Goal: Task Accomplishment & Management: Use online tool/utility

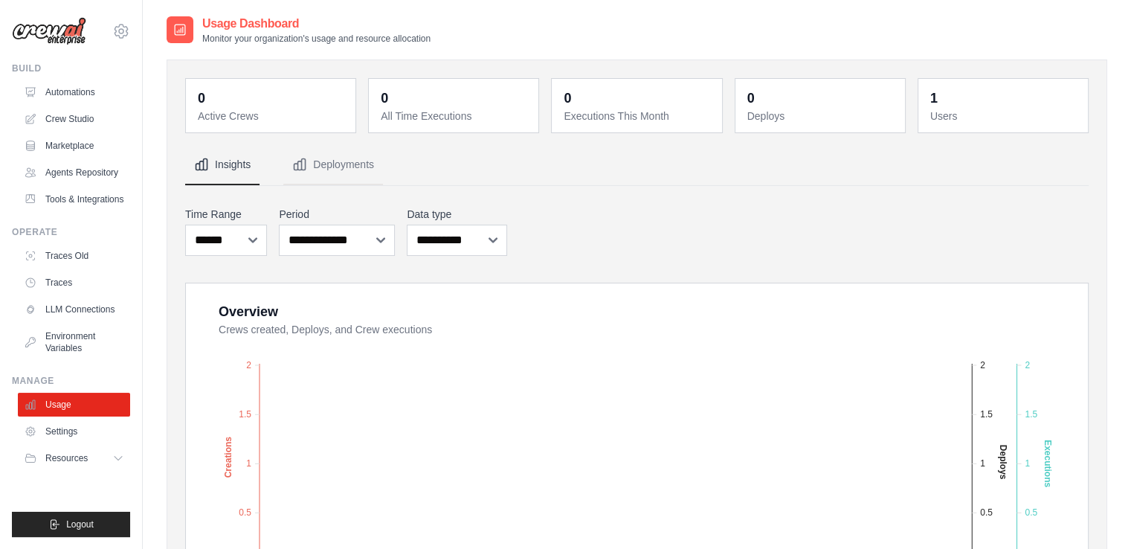
click at [74, 123] on link "Crew Studio" at bounding box center [74, 119] width 112 height 24
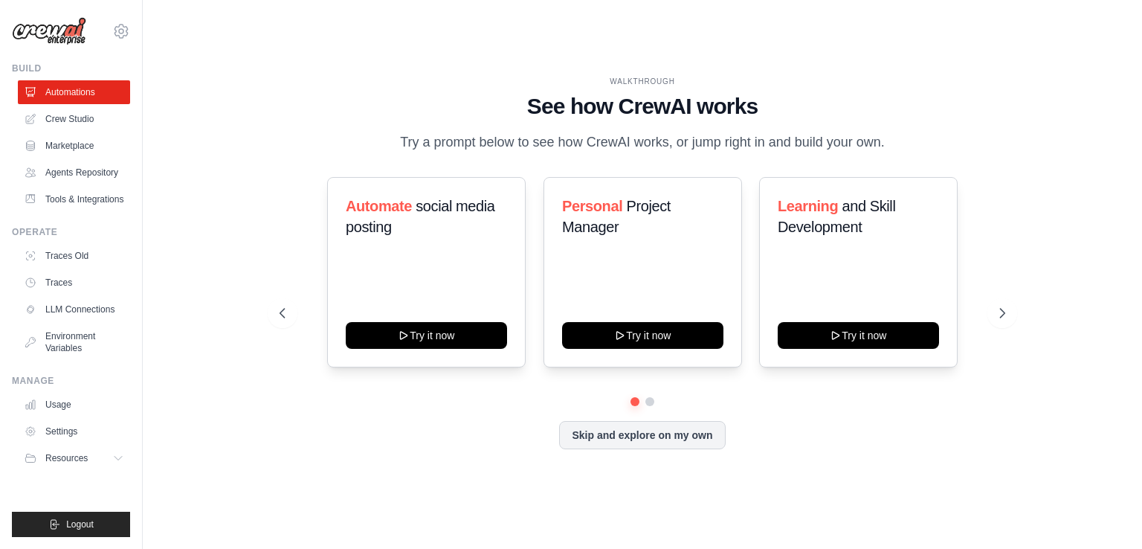
click at [80, 118] on link "Crew Studio" at bounding box center [74, 119] width 112 height 24
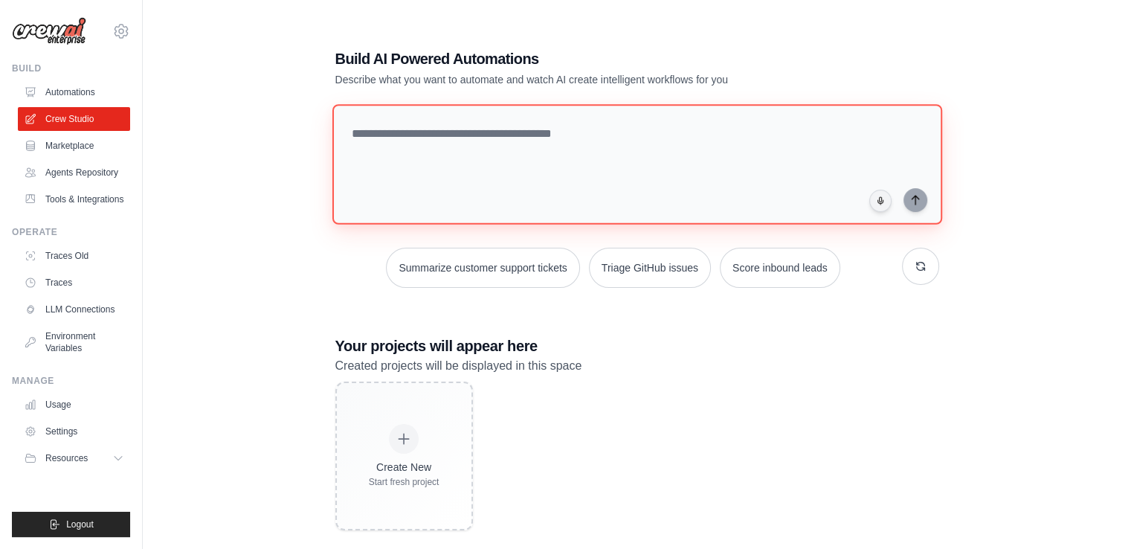
click at [451, 131] on textarea at bounding box center [637, 164] width 610 height 120
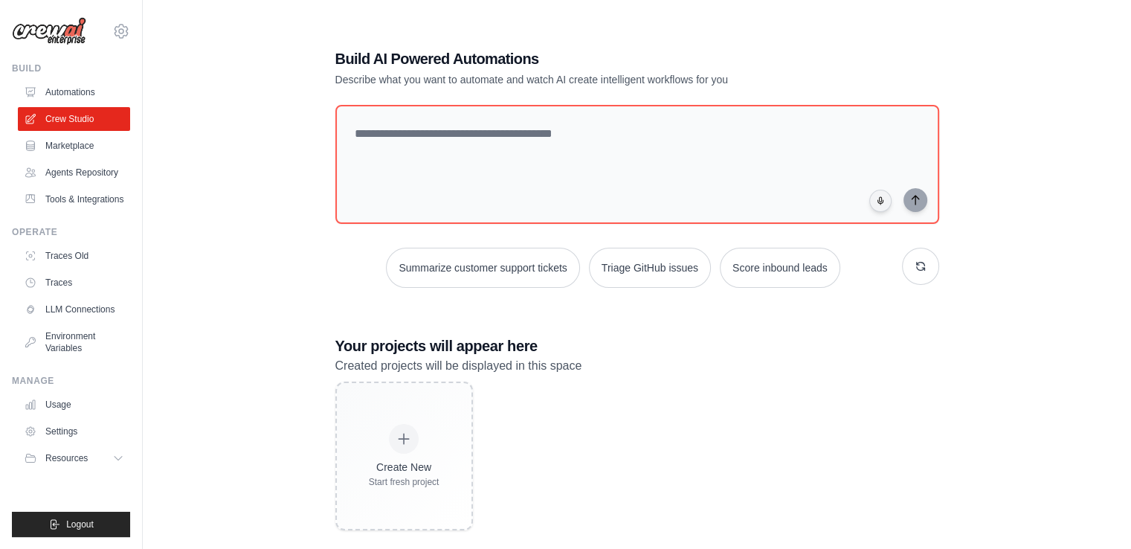
click at [677, 80] on p "Describe what you want to automate and watch AI create intelligent workflows fo…" at bounding box center [585, 79] width 500 height 15
click at [663, 274] on button "Triage GitHub issues" at bounding box center [650, 268] width 122 height 40
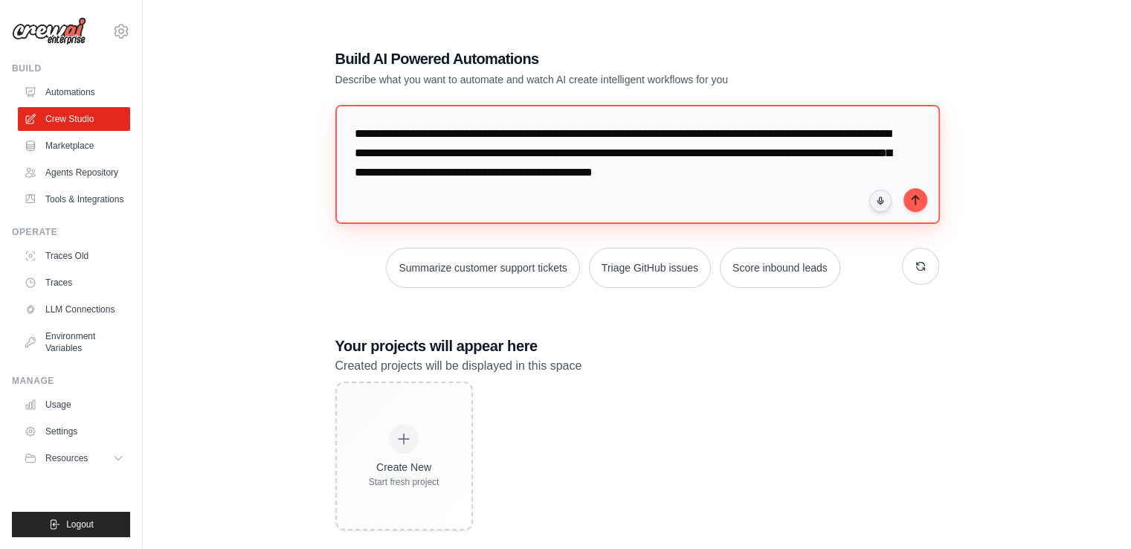
click at [698, 176] on textarea "**********" at bounding box center [637, 164] width 605 height 119
type textarea "**********"
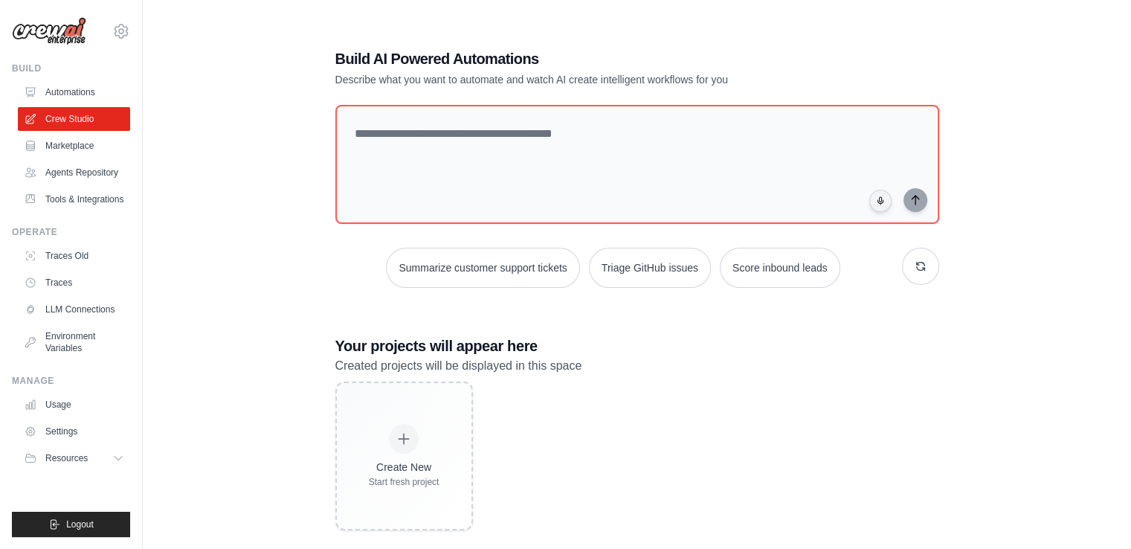
click at [192, 144] on div "Build AI Powered Automations Describe what you want to automate and watch AI cr…" at bounding box center [637, 289] width 941 height 549
click at [119, 30] on icon at bounding box center [121, 31] width 18 height 18
click at [237, 239] on div "Build AI Powered Automations Describe what you want to automate and watch AI cr…" at bounding box center [637, 289] width 941 height 549
click at [507, 138] on textarea at bounding box center [637, 164] width 604 height 119
paste textarea "**********"
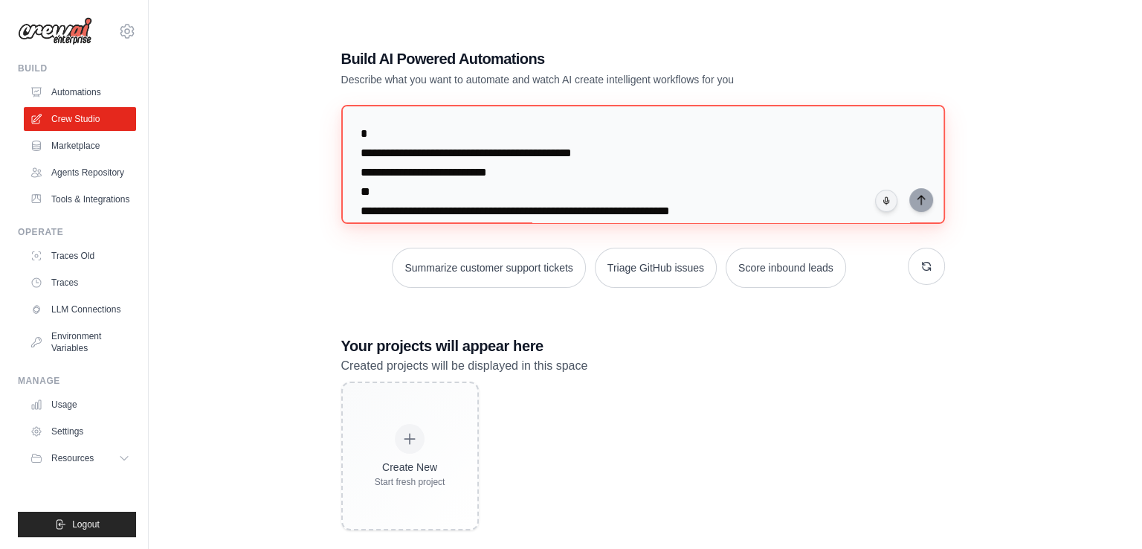
scroll to position [652, 0]
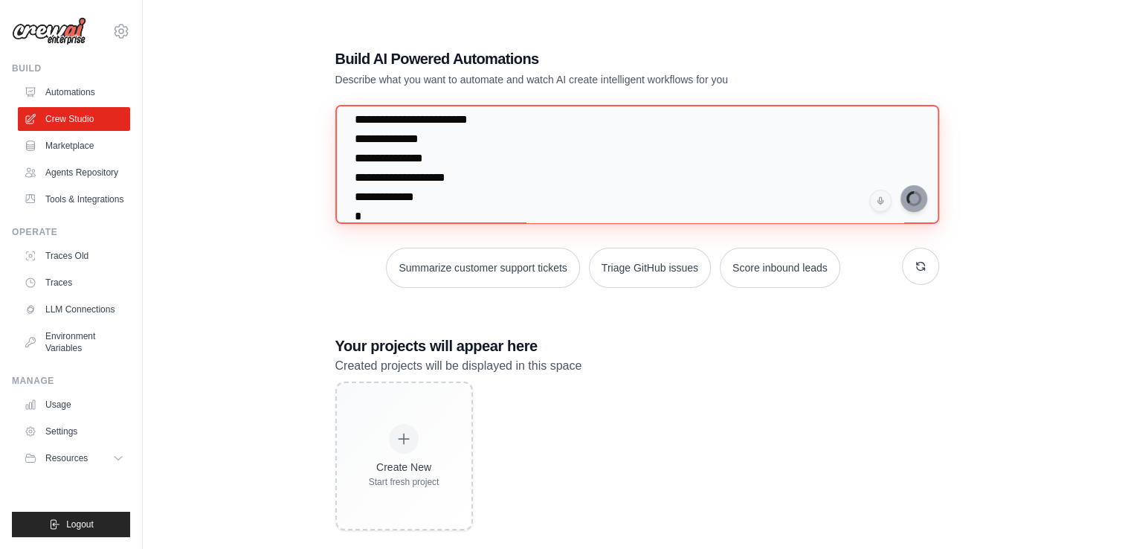
type textarea "**********"
click at [70, 93] on link "Automations" at bounding box center [74, 92] width 112 height 24
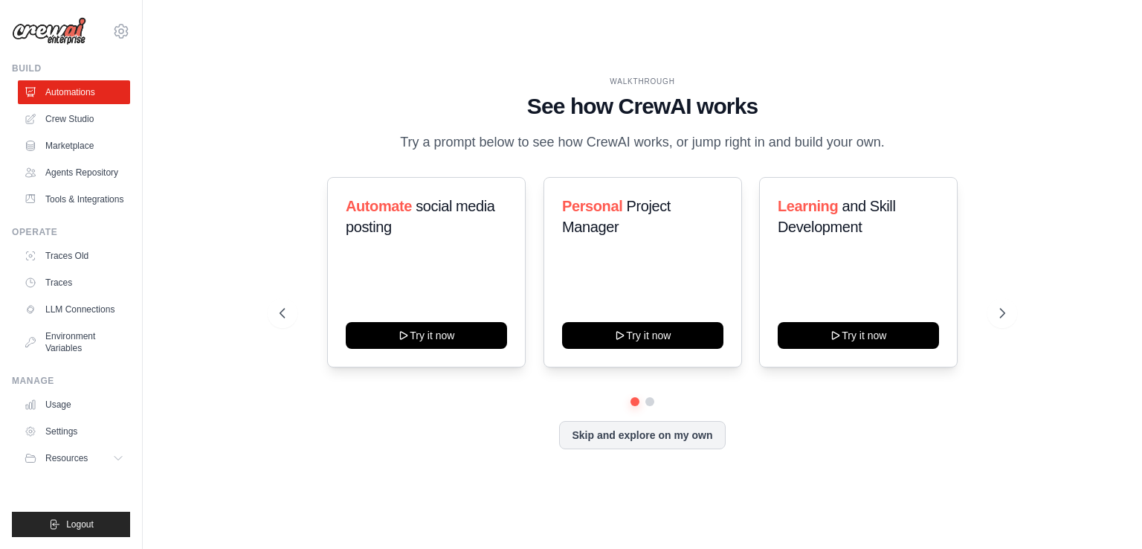
click at [604, 441] on button "Skip and explore on my own" at bounding box center [642, 435] width 166 height 28
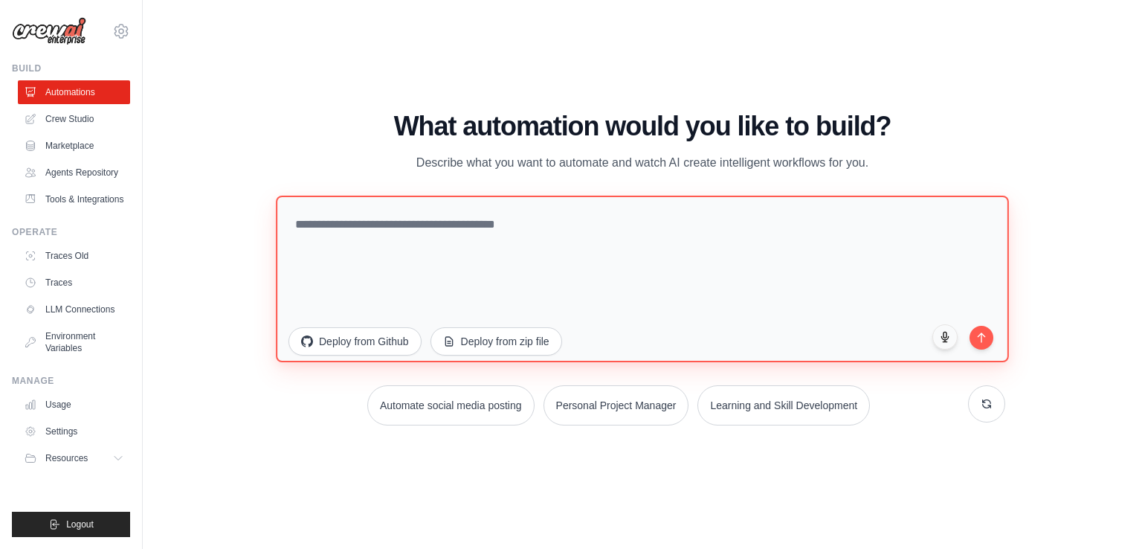
click at [439, 213] on textarea at bounding box center [642, 279] width 733 height 167
paste textarea "**********"
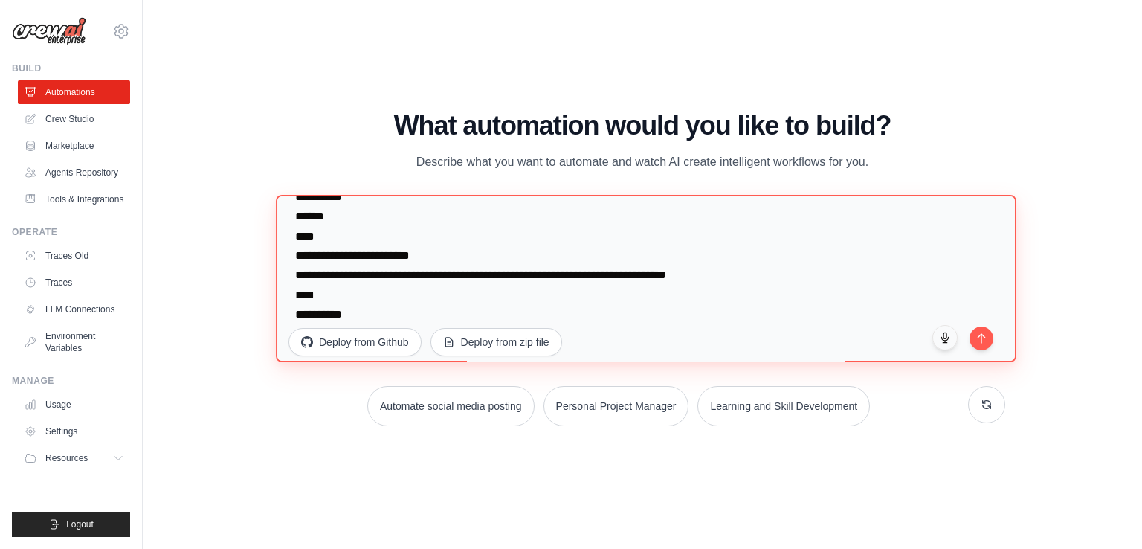
scroll to position [22858, 0]
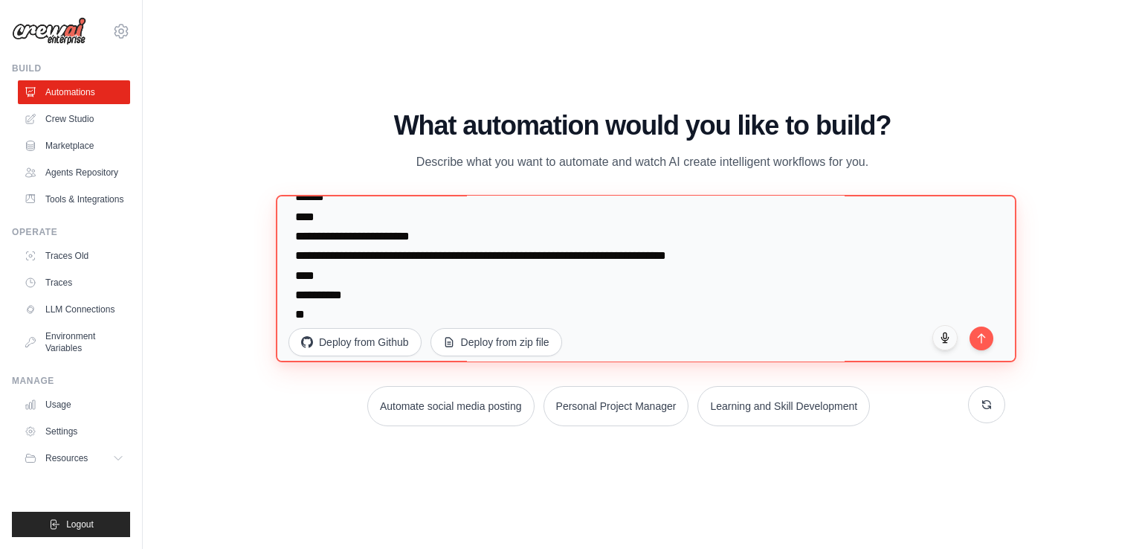
type textarea "**********"
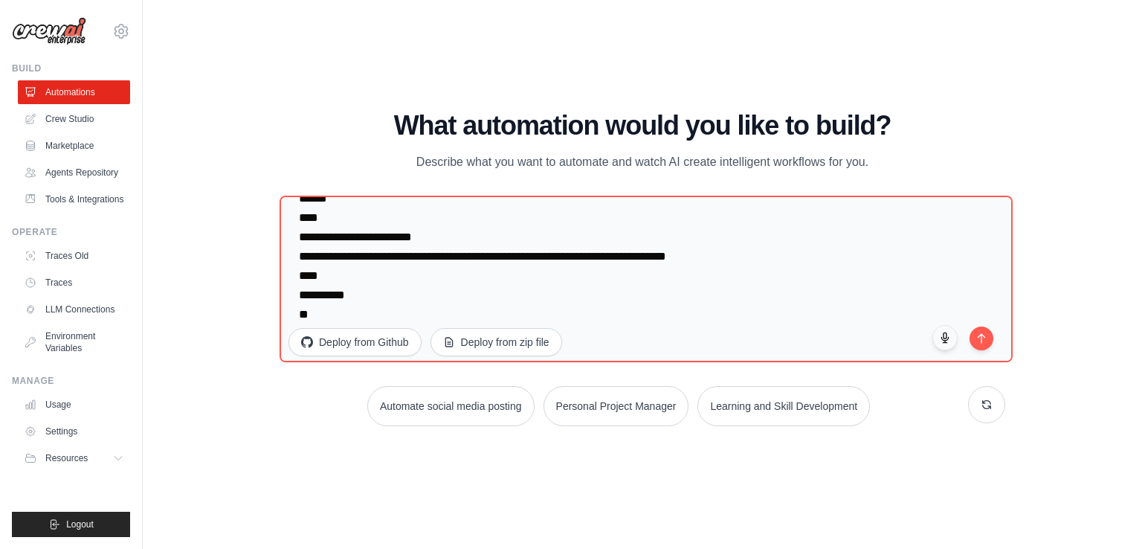
click at [982, 339] on icon "submit" at bounding box center [982, 338] width 12 height 12
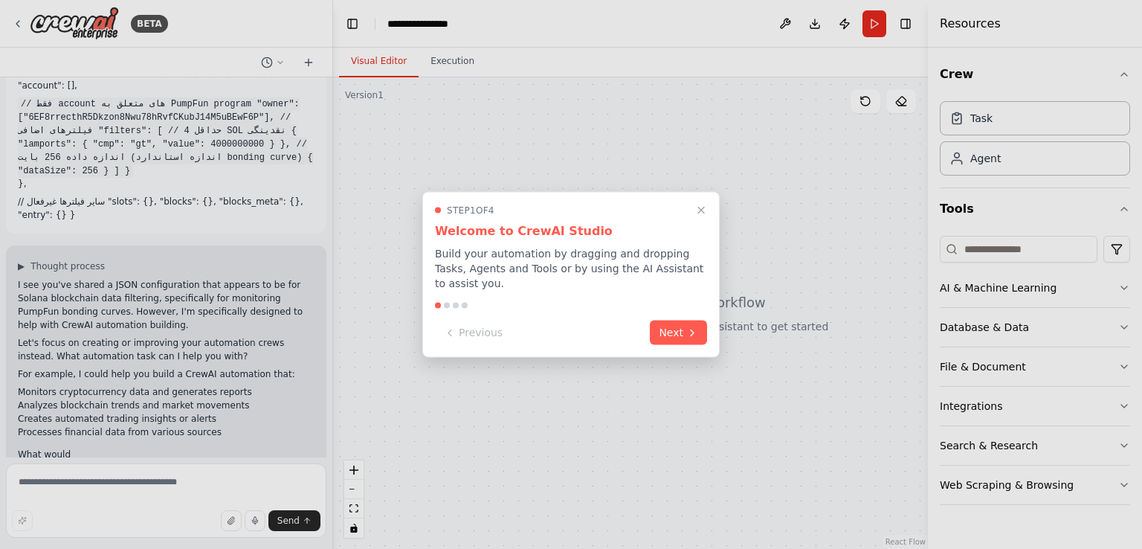
scroll to position [125, 0]
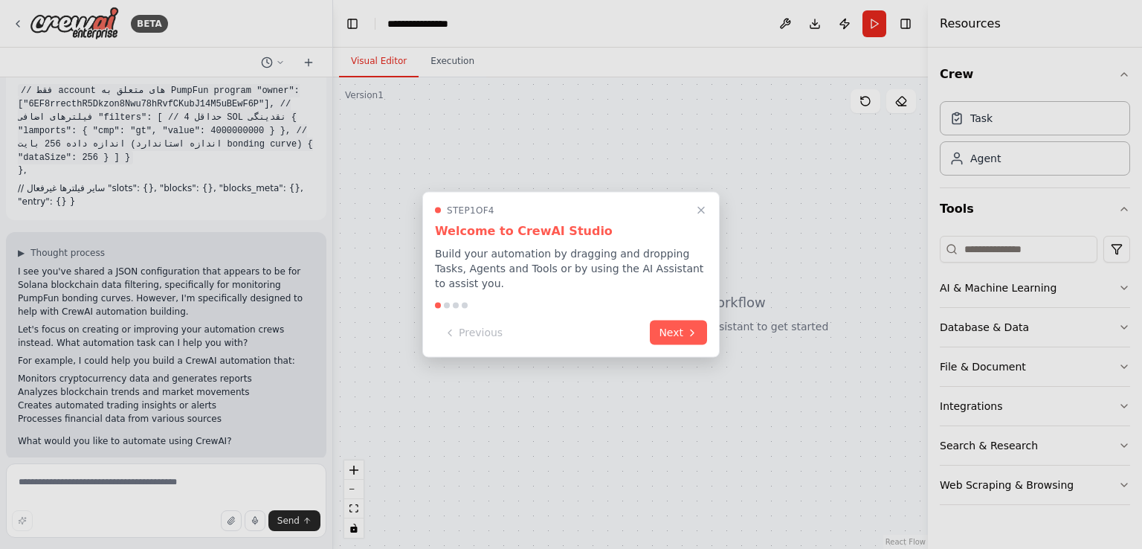
click at [703, 213] on icon "Close walkthrough" at bounding box center [701, 210] width 6 height 6
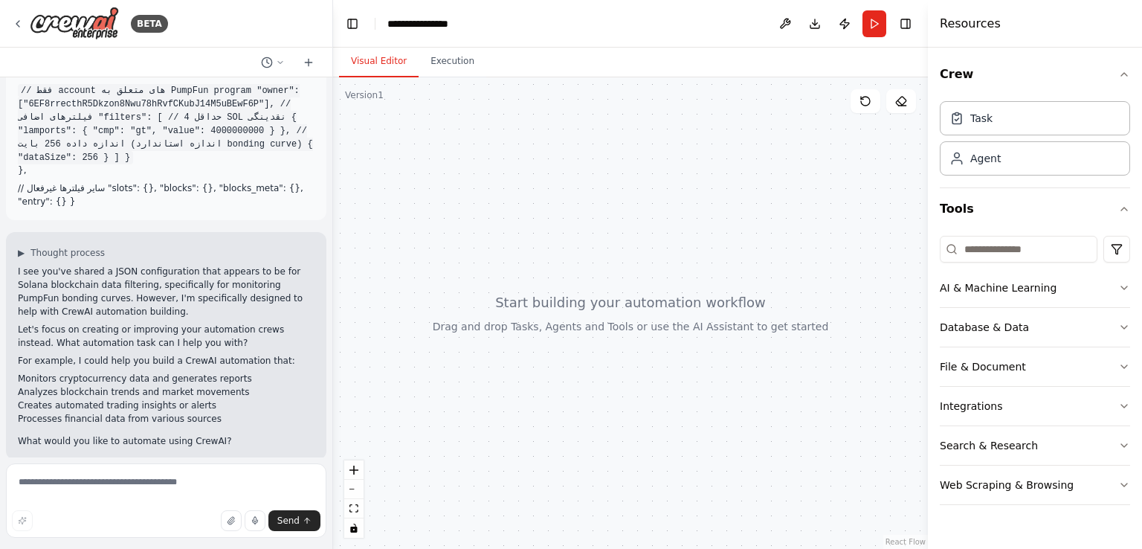
click at [1124, 287] on icon "button" at bounding box center [1124, 287] width 6 height 3
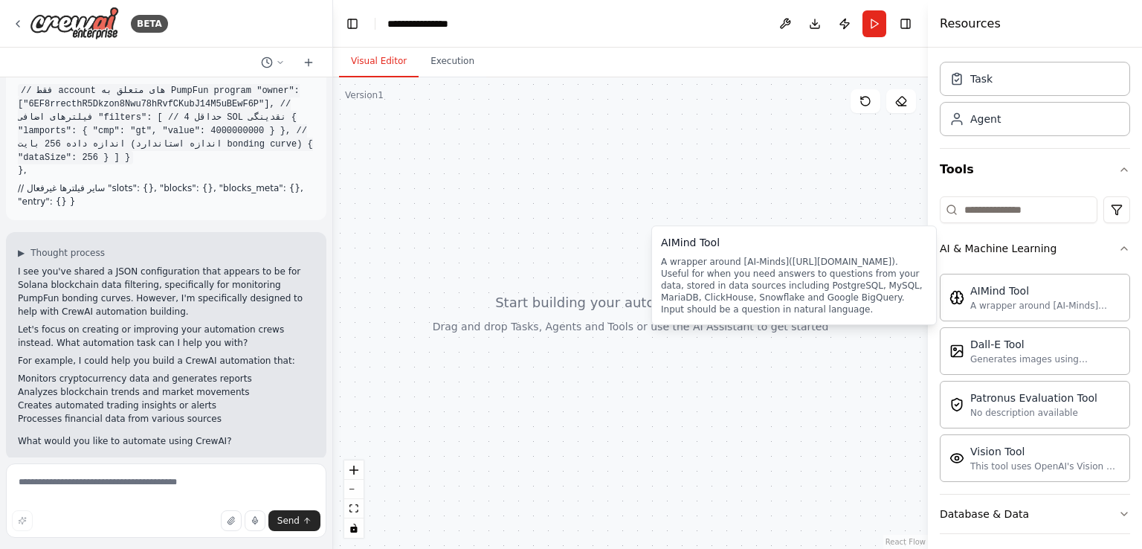
scroll to position [74, 0]
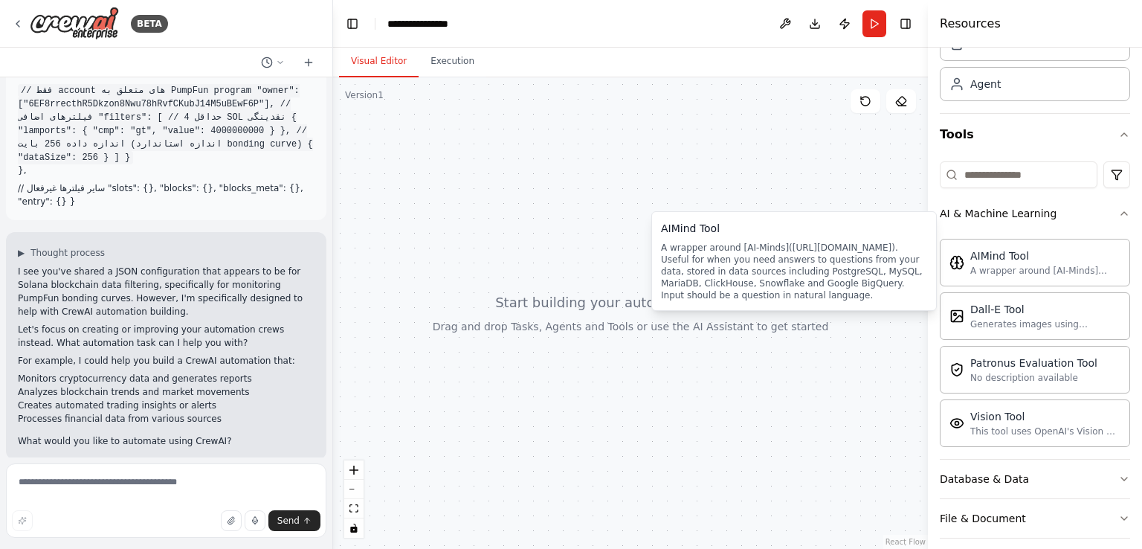
click at [1066, 275] on div "AIMind Tool A wrapper around [AI-Minds](https://mindsdb.com/minds). Useful for …" at bounding box center [1035, 263] width 190 height 48
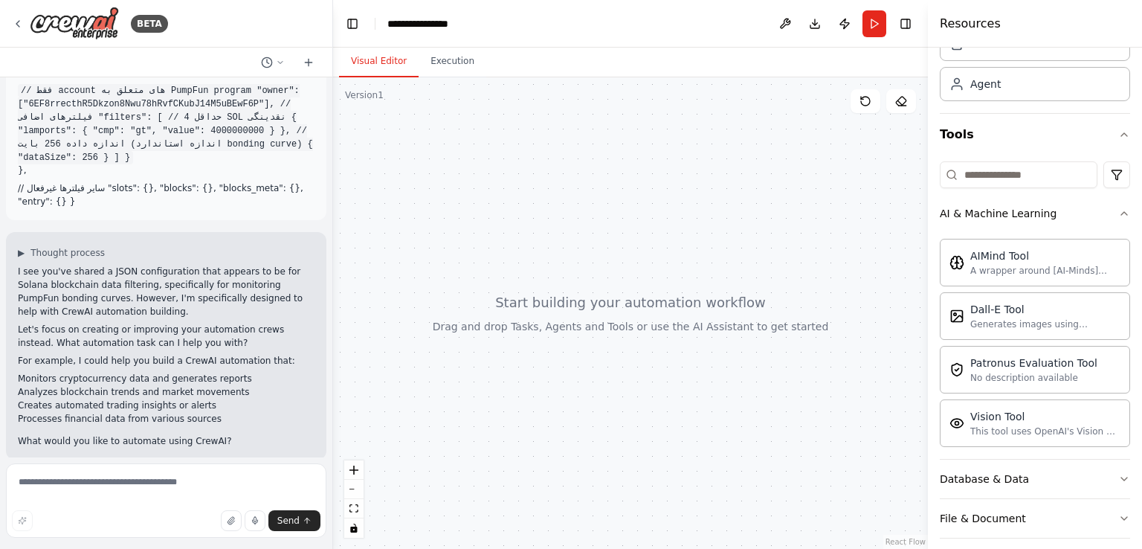
click at [996, 260] on div "AIMind Tool" at bounding box center [1045, 255] width 150 height 15
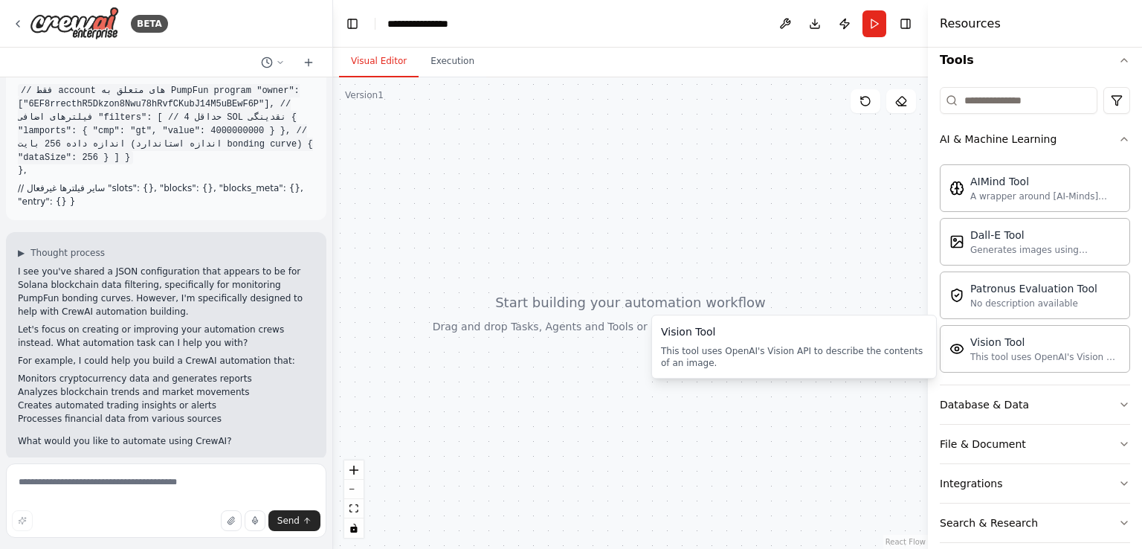
click at [1014, 343] on div "Vision Tool" at bounding box center [1045, 342] width 150 height 15
click at [990, 358] on div "This tool uses OpenAI's Vision API to describe the contents of an image." at bounding box center [1045, 357] width 150 height 12
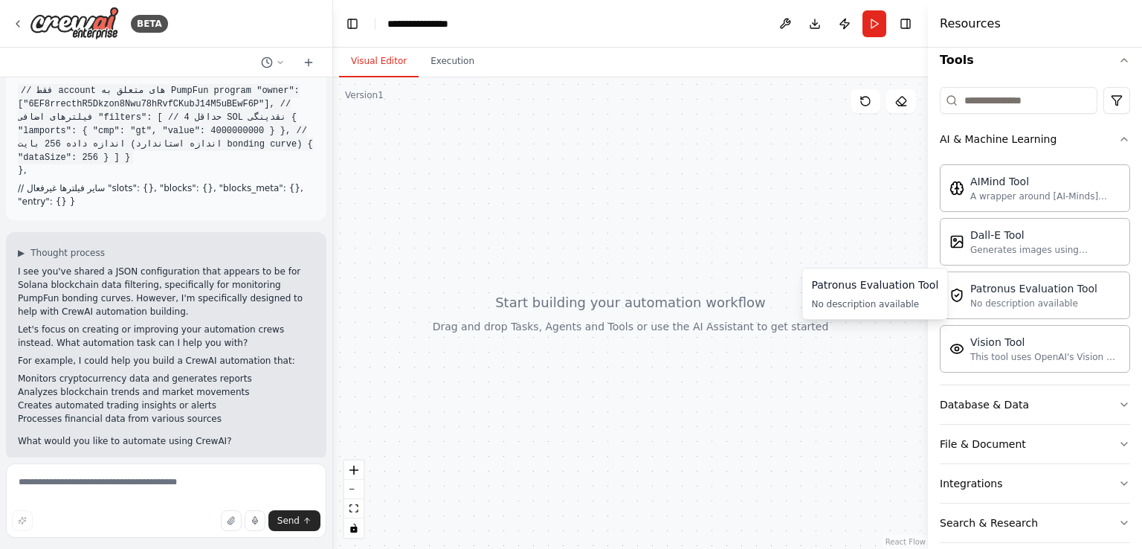
click at [887, 298] on div "No description available" at bounding box center [874, 304] width 127 height 12
click at [888, 286] on div "Patronus Evaluation Tool" at bounding box center [874, 284] width 127 height 15
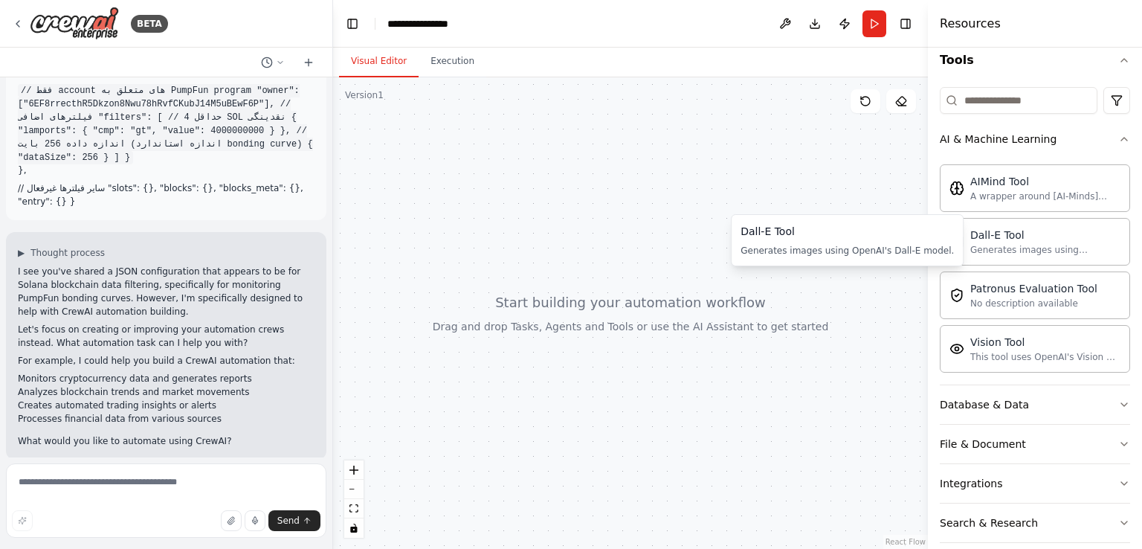
click at [970, 251] on div "Dall-E Tool Generates images using OpenAI's Dall-E model." at bounding box center [1035, 242] width 171 height 28
click at [982, 191] on div "A wrapper around [AI-Minds](https://mindsdb.com/minds). Useful for when you nee…" at bounding box center [1045, 196] width 150 height 12
click at [1118, 134] on icon "button" at bounding box center [1124, 139] width 12 height 12
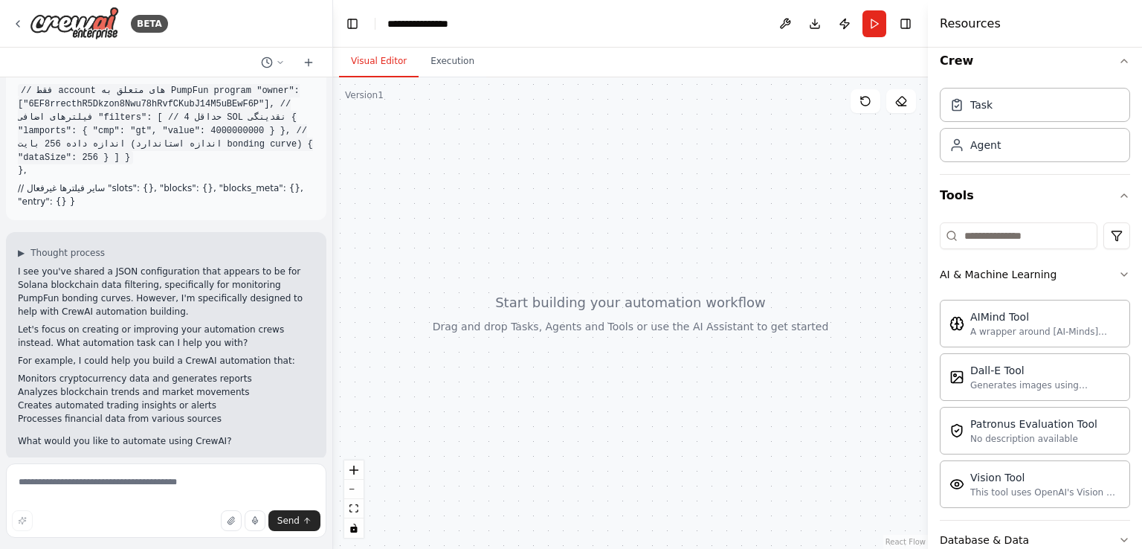
scroll to position [0, 0]
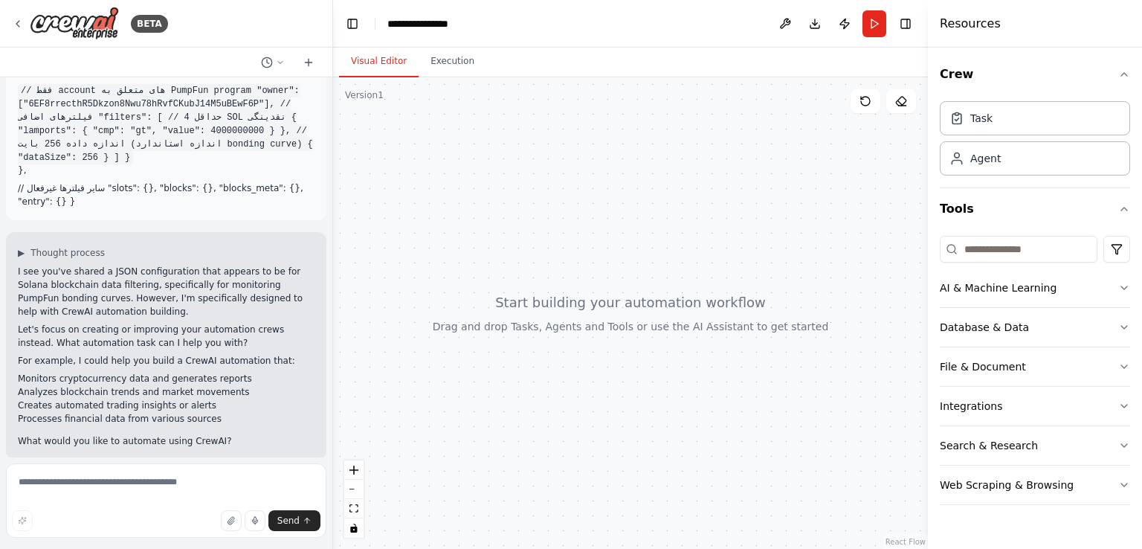
click at [1118, 250] on html "BETA { // استفاده از Processed برای سریع‌ترین دریافت "commitment": "Processed",…" at bounding box center [571, 274] width 1142 height 549
click at [1118, 249] on html "BETA { // استفاده از Processed برای سریع‌ترین دریافت "commitment": "Processed",…" at bounding box center [571, 274] width 1142 height 549
click at [1019, 328] on button "Database & Data" at bounding box center [1035, 327] width 190 height 39
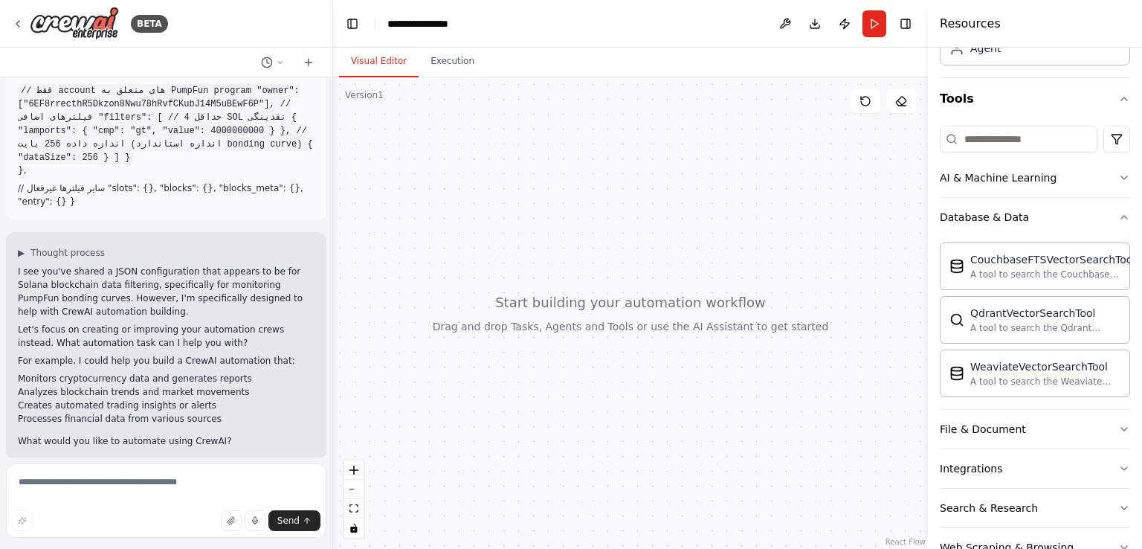
scroll to position [150, 0]
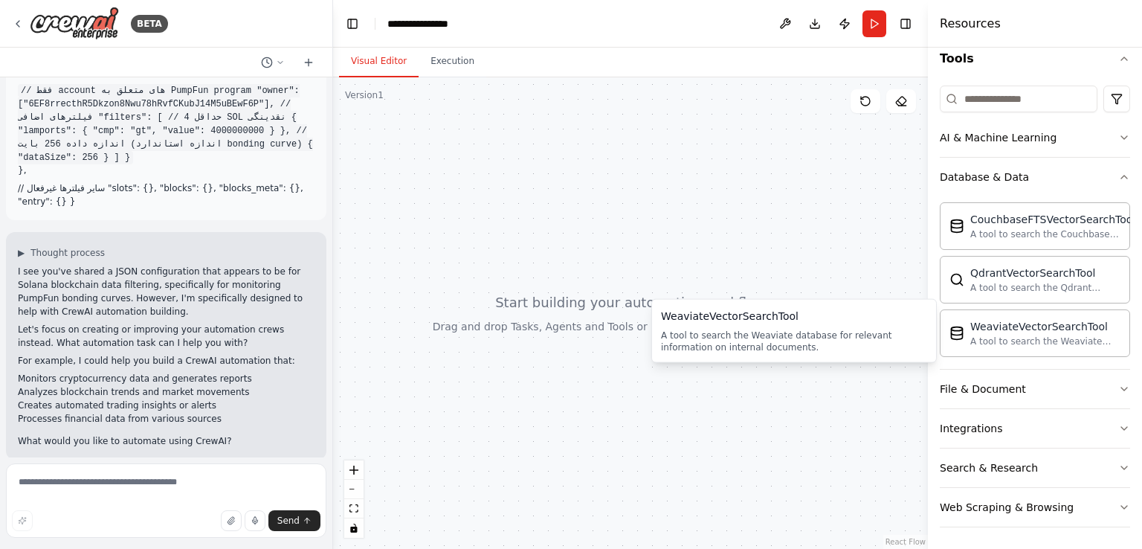
click at [1021, 335] on div "A tool to search the Weaviate database for relevant information on internal doc…" at bounding box center [1045, 341] width 150 height 12
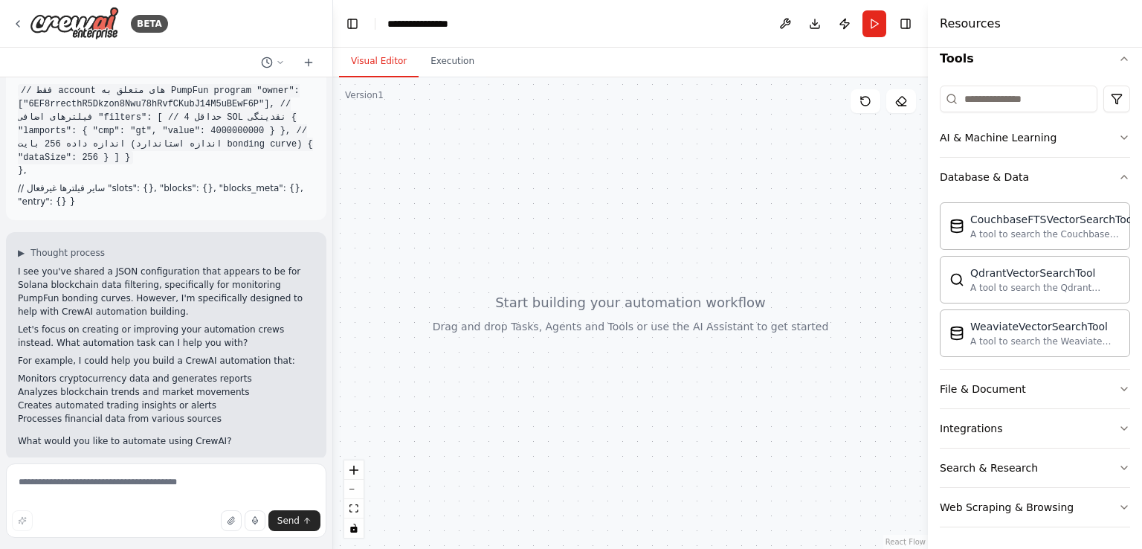
click at [1005, 286] on div "A tool to search the Qdrant database for relevant information on internal docum…" at bounding box center [1045, 288] width 150 height 12
click at [973, 223] on div "CouchbaseFTSVectorSearchTool" at bounding box center [1052, 219] width 165 height 15
click at [973, 224] on div "CouchbaseFTSVectorSearchTool" at bounding box center [1052, 219] width 165 height 15
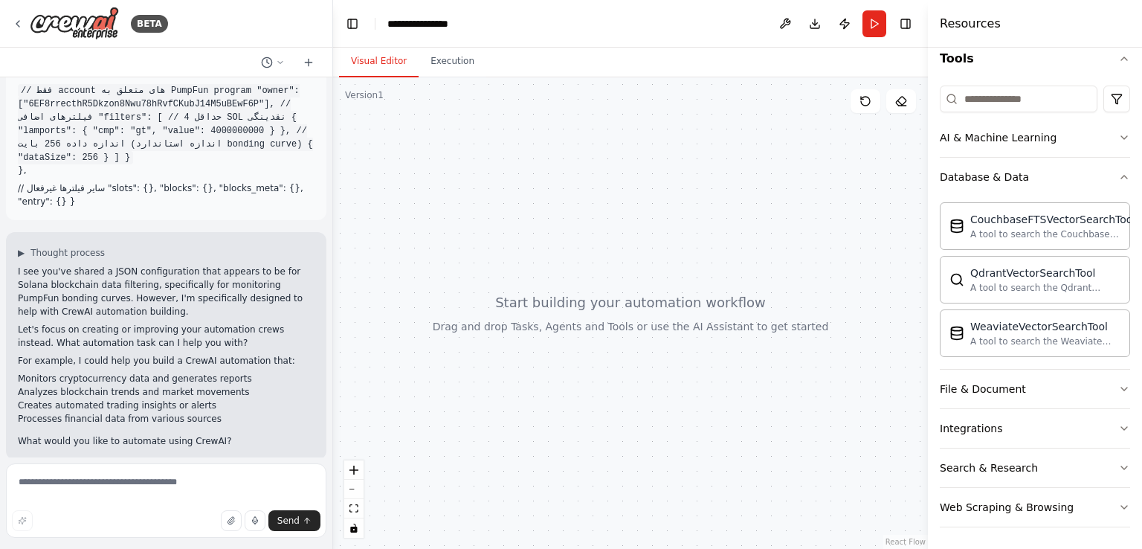
click at [973, 224] on div "CouchbaseFTSVectorSearchTool" at bounding box center [1052, 219] width 165 height 15
click at [608, 306] on div at bounding box center [630, 312] width 595 height 471
click at [1045, 465] on button "Search & Research" at bounding box center [1035, 467] width 190 height 39
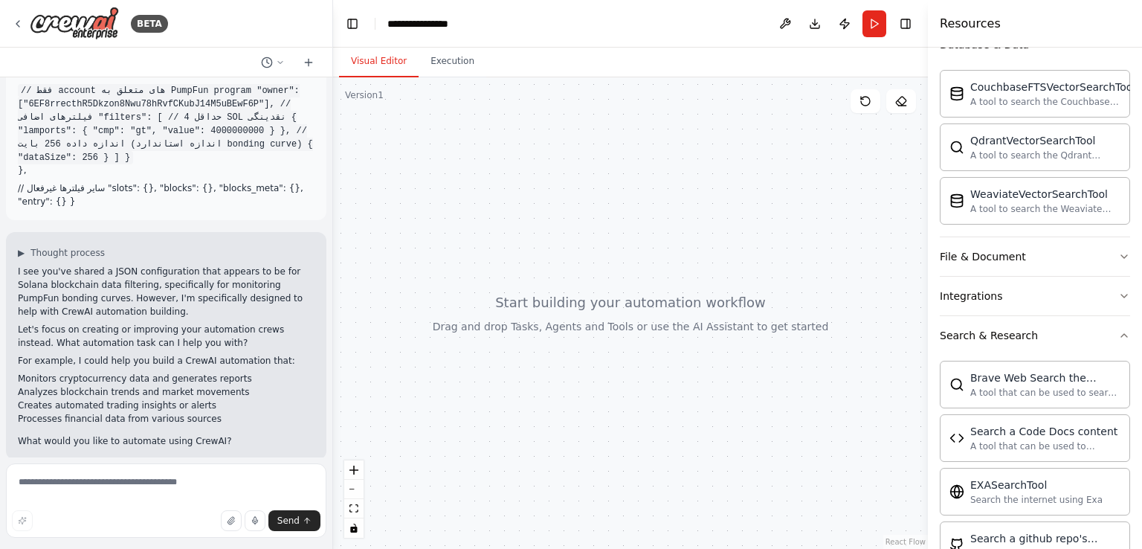
scroll to position [373, 0]
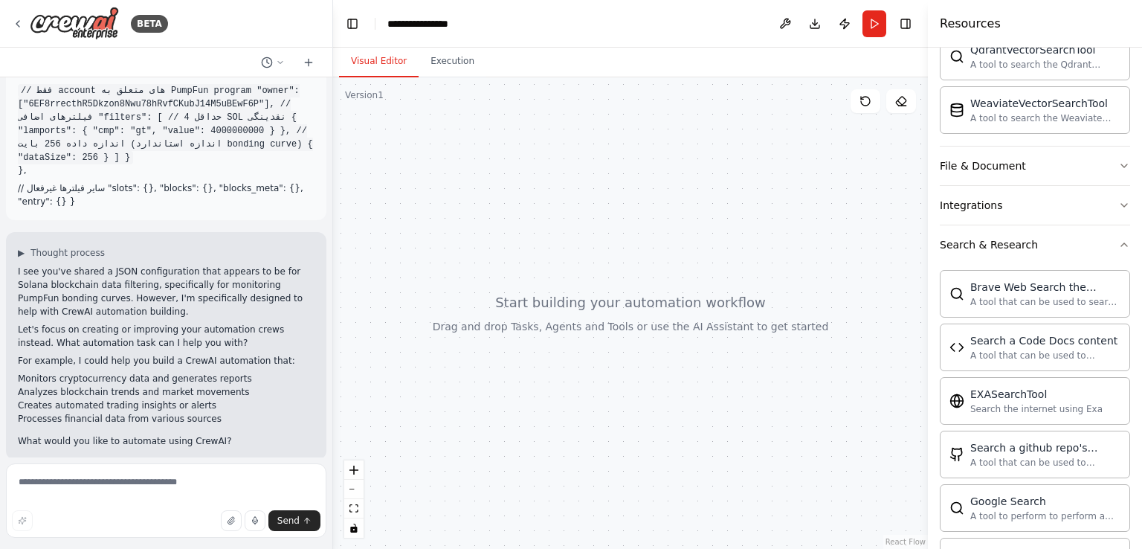
click at [999, 304] on div "A tool that can be used to search the internet with a search_query." at bounding box center [1045, 302] width 150 height 12
click at [997, 349] on div "A tool that can be used to semantic search a query from a Code Docs content." at bounding box center [1045, 355] width 150 height 12
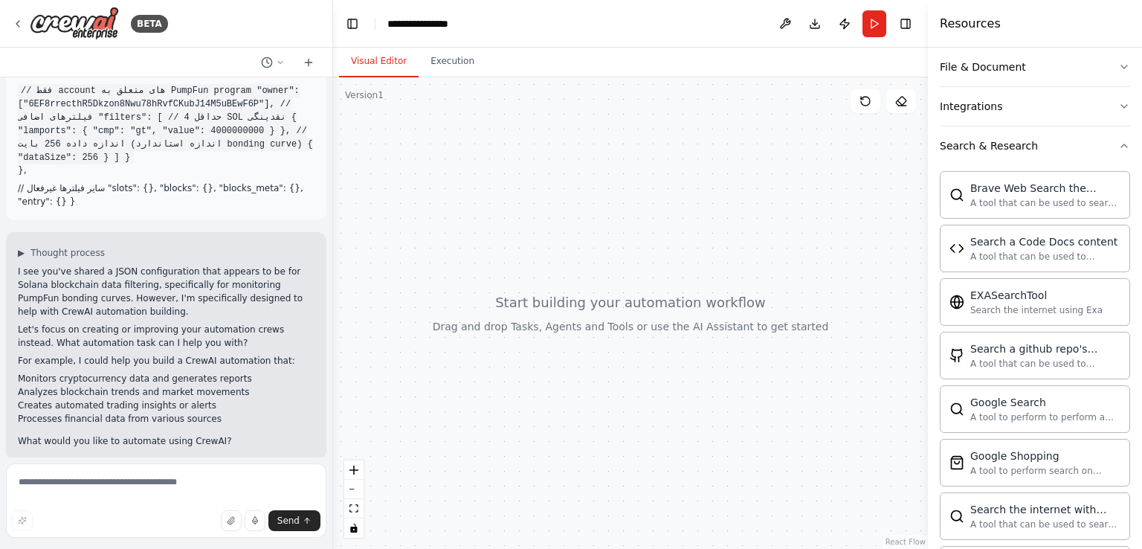
scroll to position [238, 0]
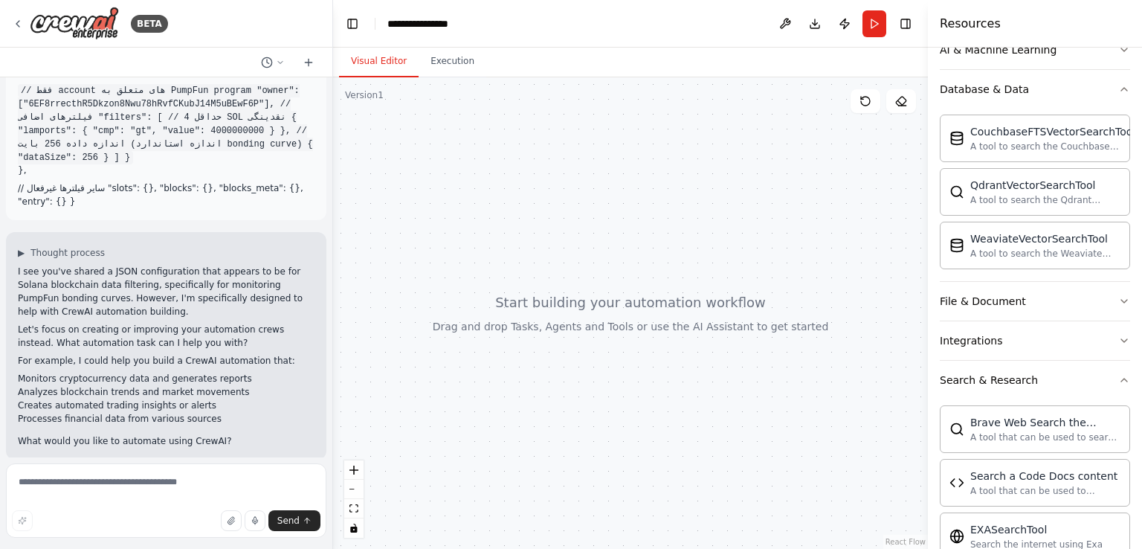
click at [1118, 378] on icon "button" at bounding box center [1124, 380] width 12 height 12
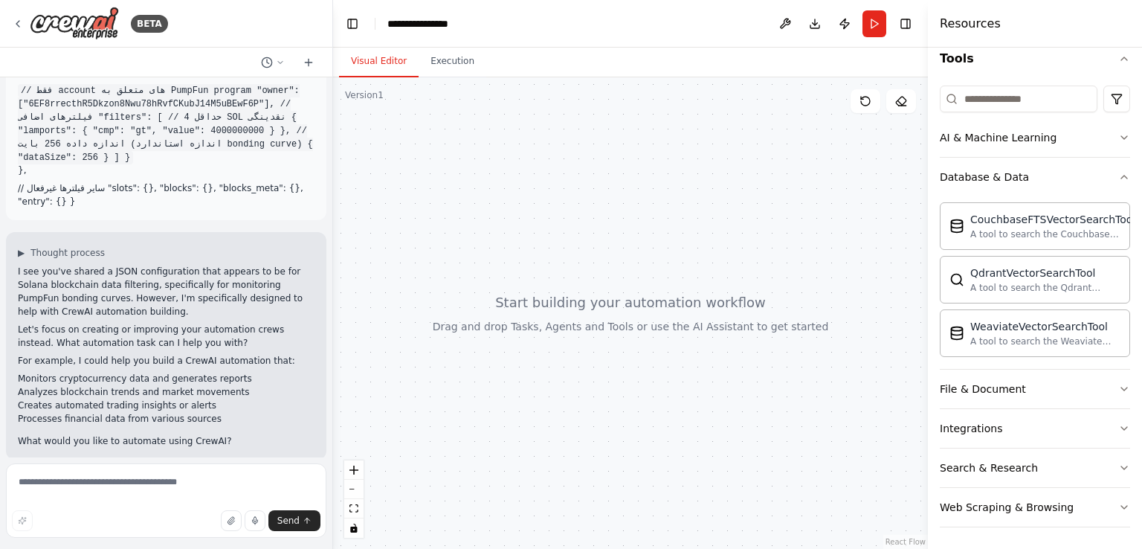
click at [1054, 515] on button "Web Scraping & Browsing" at bounding box center [1035, 507] width 190 height 39
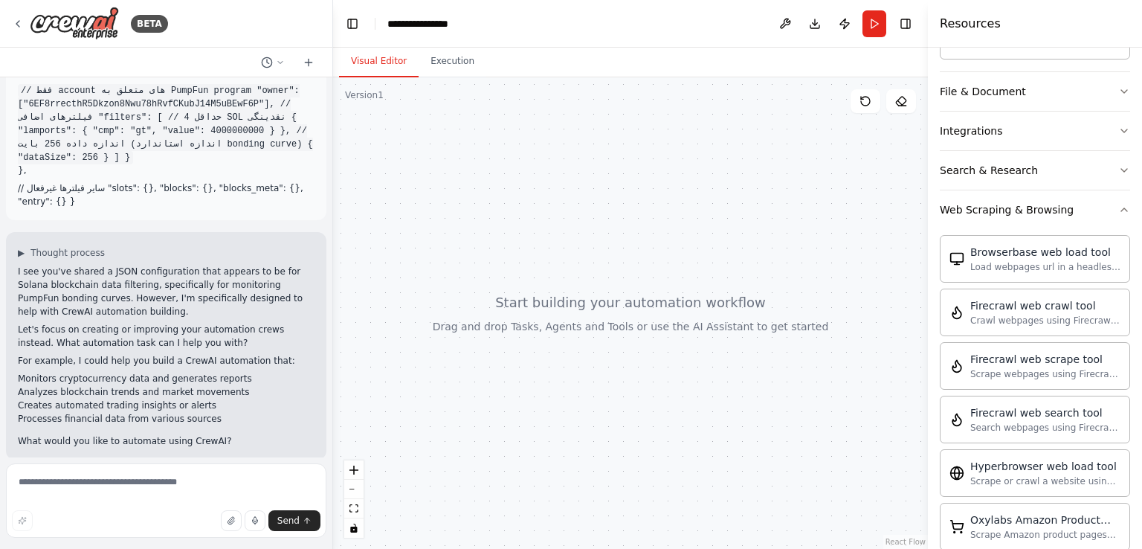
click at [1006, 261] on div "Load webpages url in a headless browser using Browserbase and return the conten…" at bounding box center [1045, 267] width 150 height 12
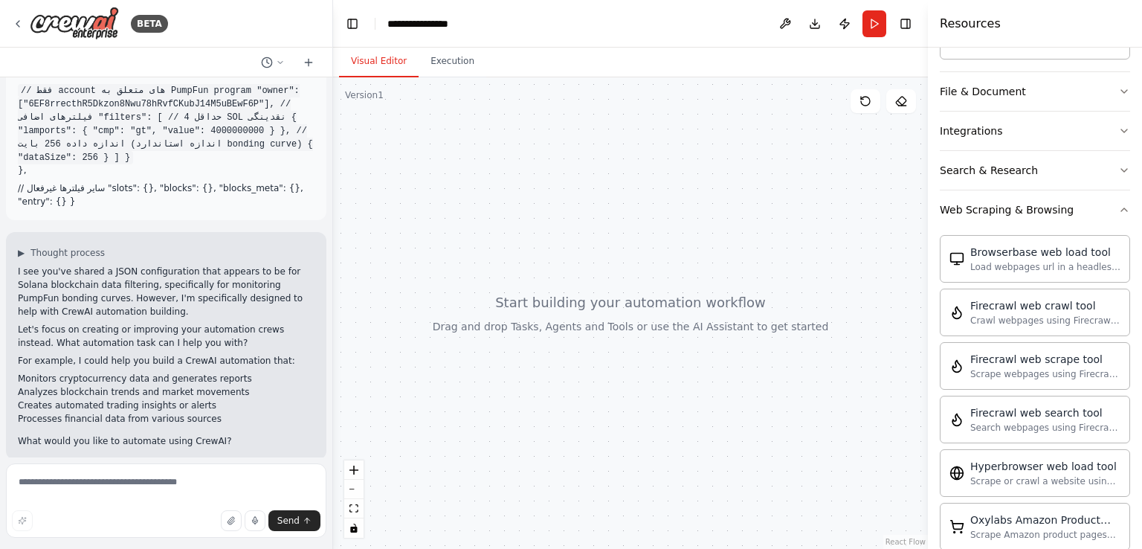
click at [1006, 261] on div "Load webpages url in a headless browser using Browserbase and return the conten…" at bounding box center [1045, 267] width 150 height 12
click at [1014, 368] on div "Scrape webpages using Firecrawl and return the contents" at bounding box center [1045, 374] width 150 height 12
click at [1016, 368] on div "Scrape webpages using Firecrawl and return the contents" at bounding box center [1045, 374] width 150 height 12
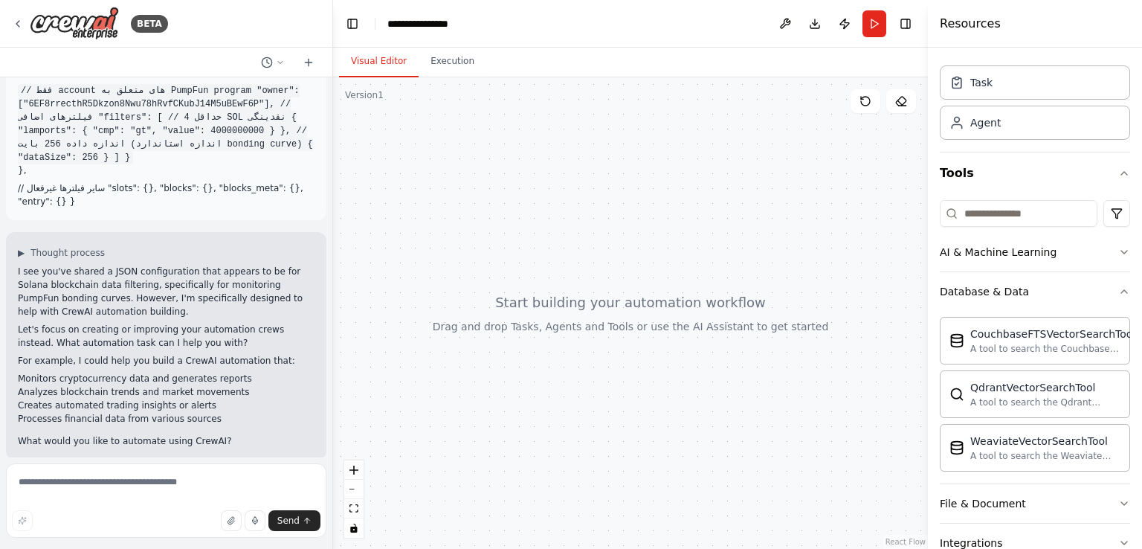
scroll to position [0, 0]
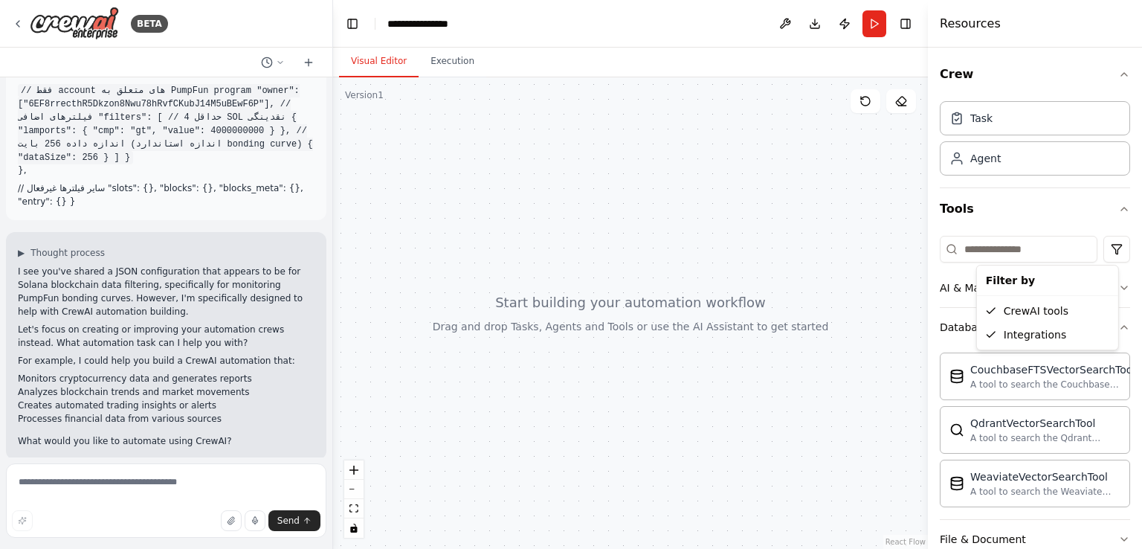
click at [1106, 248] on html "BETA { // استفاده از Processed برای سریع‌ترین دریافت "commitment": "Processed",…" at bounding box center [571, 274] width 1142 height 549
click at [1110, 244] on html "BETA { // استفاده از Processed برای سریع‌ترین دریافت "commitment": "Processed",…" at bounding box center [571, 274] width 1142 height 549
click at [1019, 155] on div "Agent" at bounding box center [1035, 158] width 190 height 34
click at [999, 130] on div "Task" at bounding box center [1035, 118] width 190 height 34
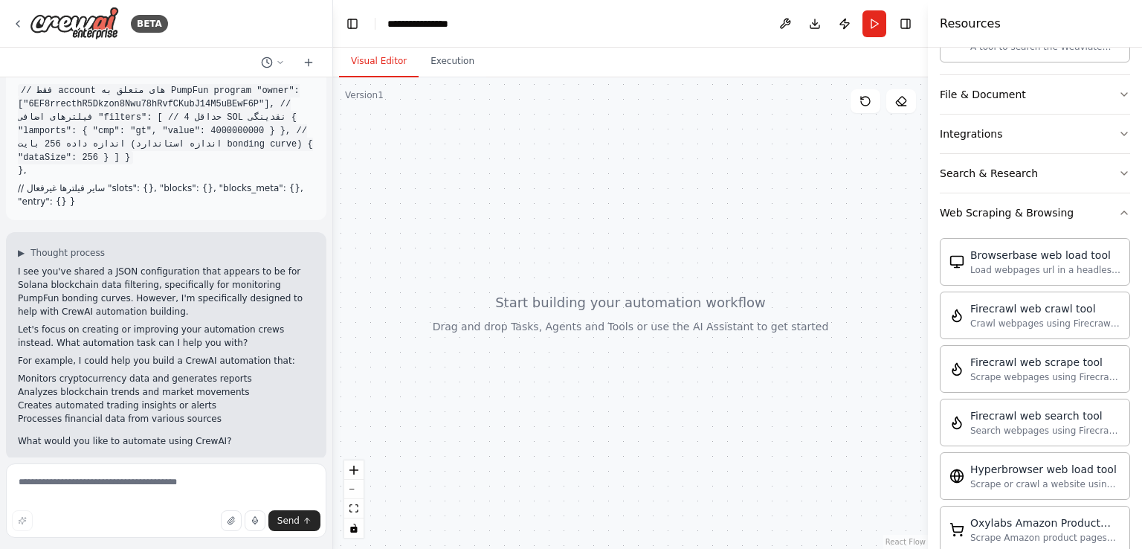
scroll to position [446, 0]
click at [448, 60] on button "Execution" at bounding box center [453, 61] width 68 height 31
click at [375, 62] on button "Visual Editor" at bounding box center [379, 61] width 80 height 31
click at [282, 68] on button at bounding box center [273, 63] width 36 height 18
click at [282, 66] on div at bounding box center [166, 274] width 333 height 549
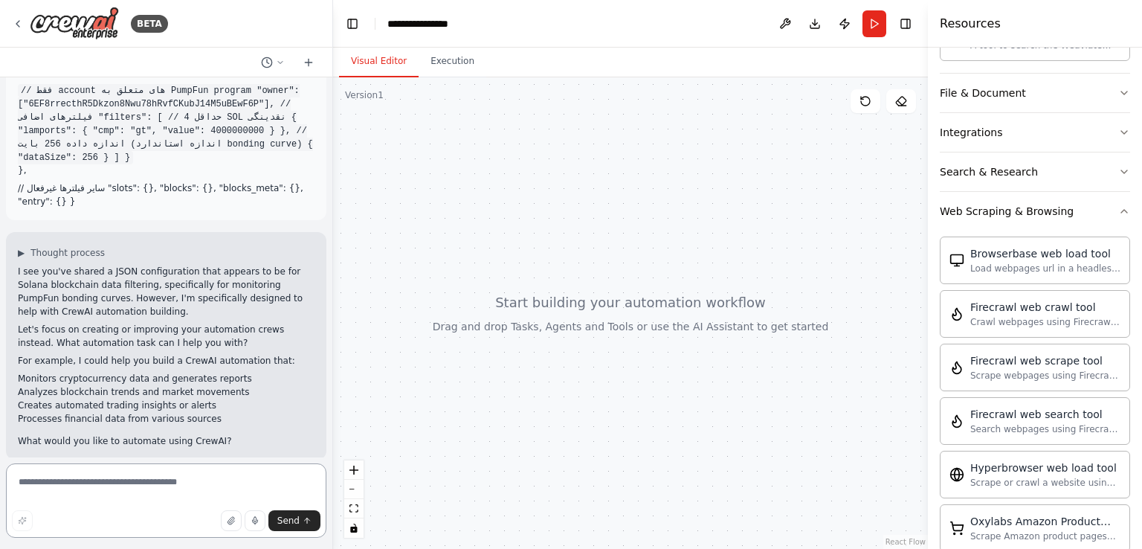
click at [202, 489] on textarea at bounding box center [166, 500] width 320 height 74
type textarea "*"
type textarea "**********"
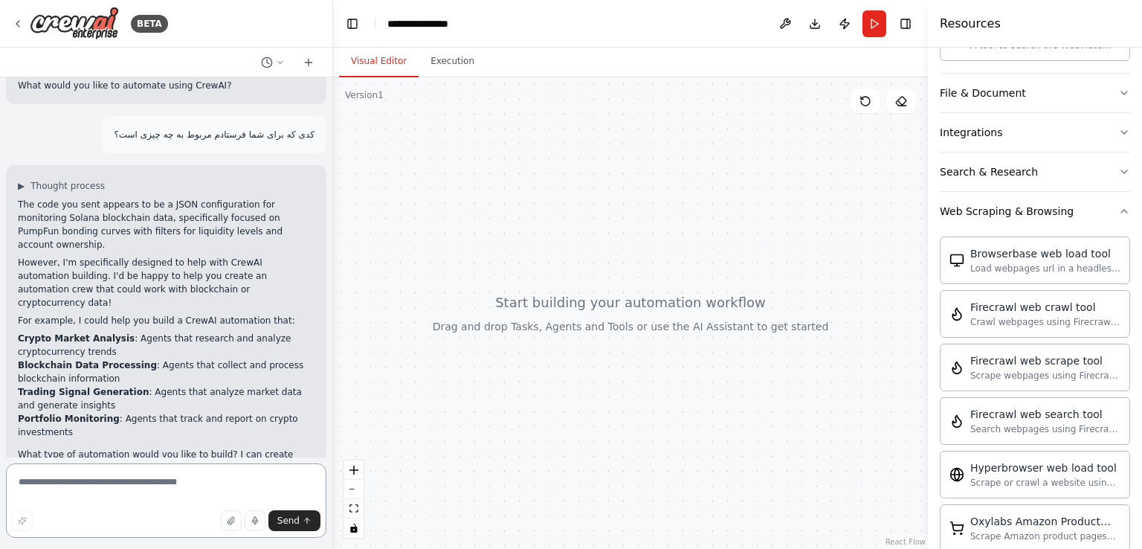
scroll to position [494, 0]
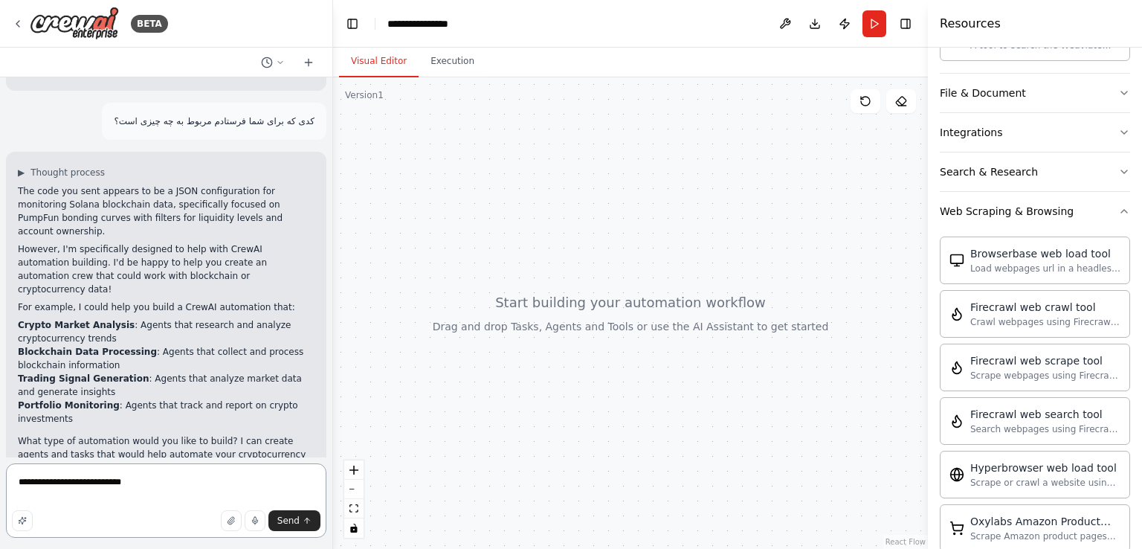
type textarea "**********"
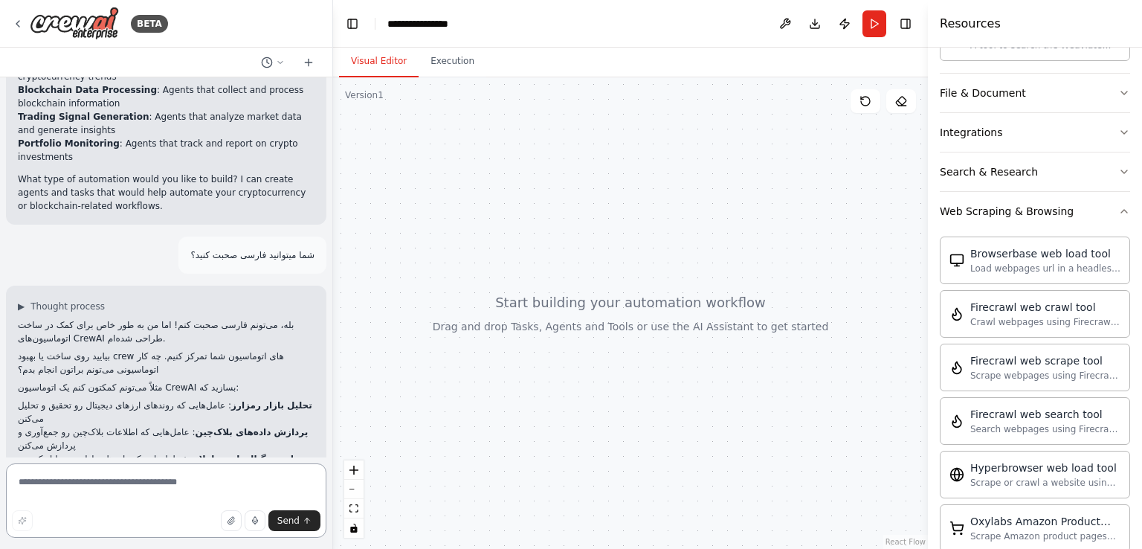
scroll to position [782, 0]
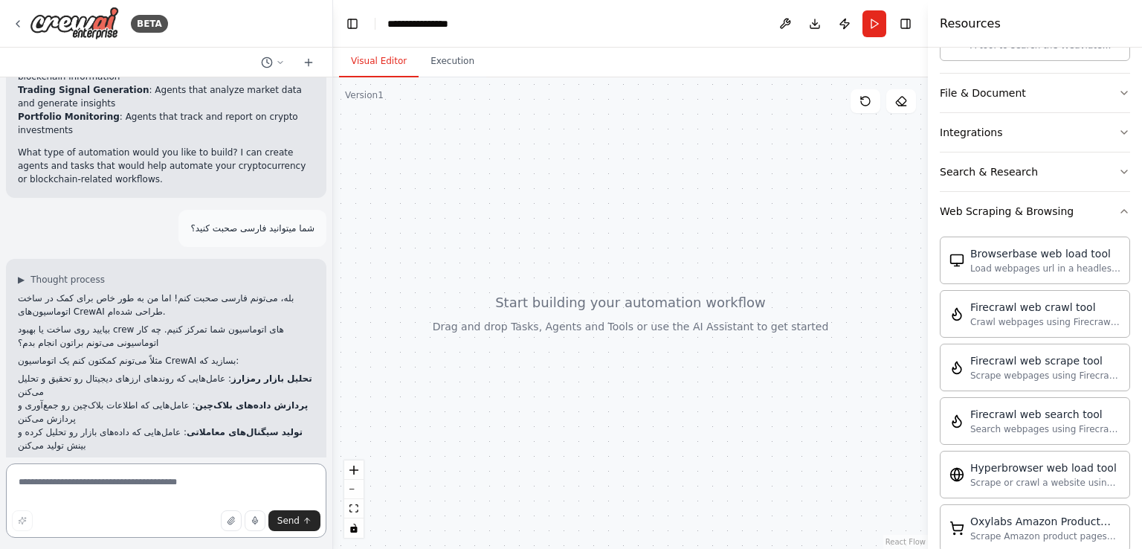
click at [101, 483] on textarea at bounding box center [166, 500] width 320 height 74
paste textarea "**********"
type textarea "**********"
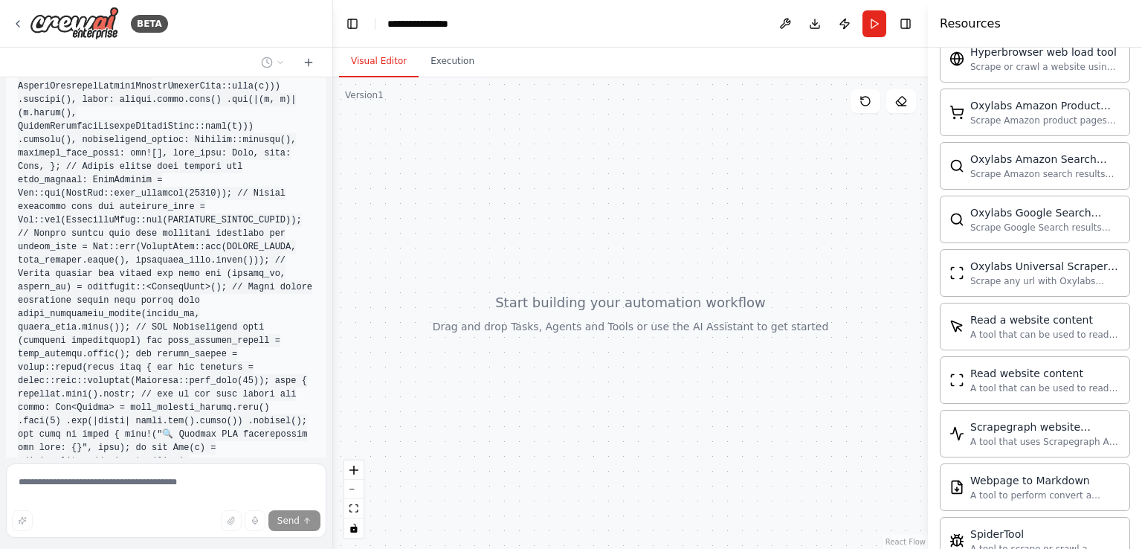
scroll to position [892, 0]
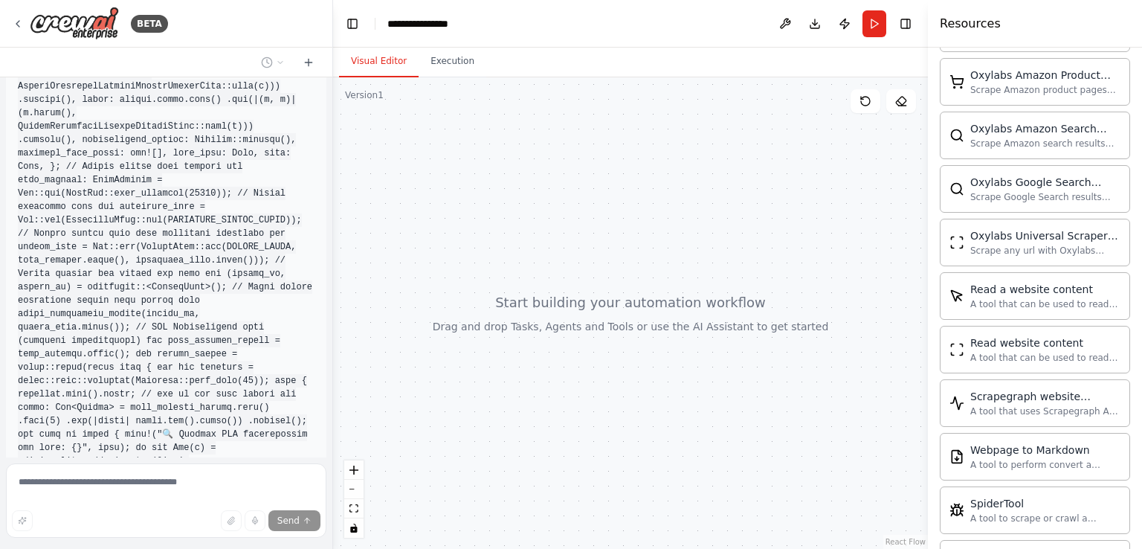
click at [992, 335] on div "Read website content" at bounding box center [1045, 342] width 150 height 15
click at [799, 331] on div "Read website content" at bounding box center [843, 335] width 225 height 15
click at [815, 349] on div "A tool that can be used to read a website content." at bounding box center [843, 355] width 225 height 12
click at [544, 477] on div at bounding box center [630, 312] width 595 height 471
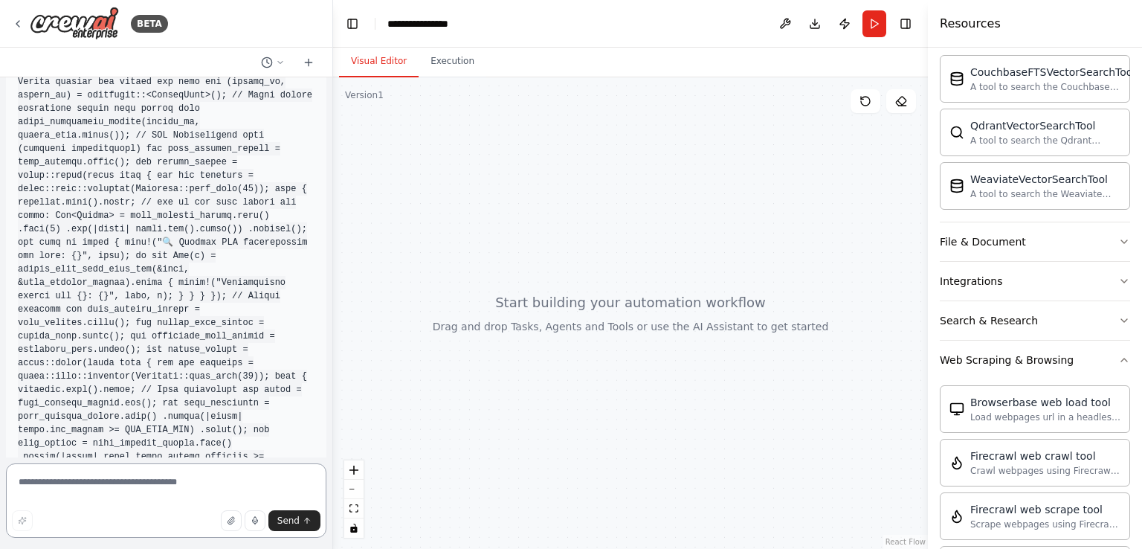
scroll to position [11555, 0]
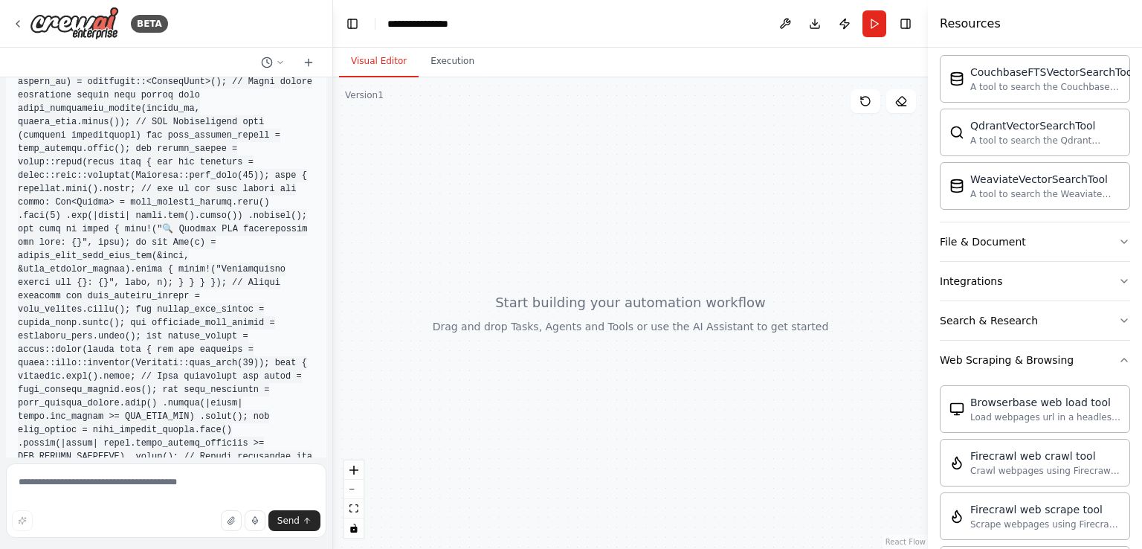
click at [1115, 349] on button "Web Scraping & Browsing" at bounding box center [1035, 360] width 190 height 39
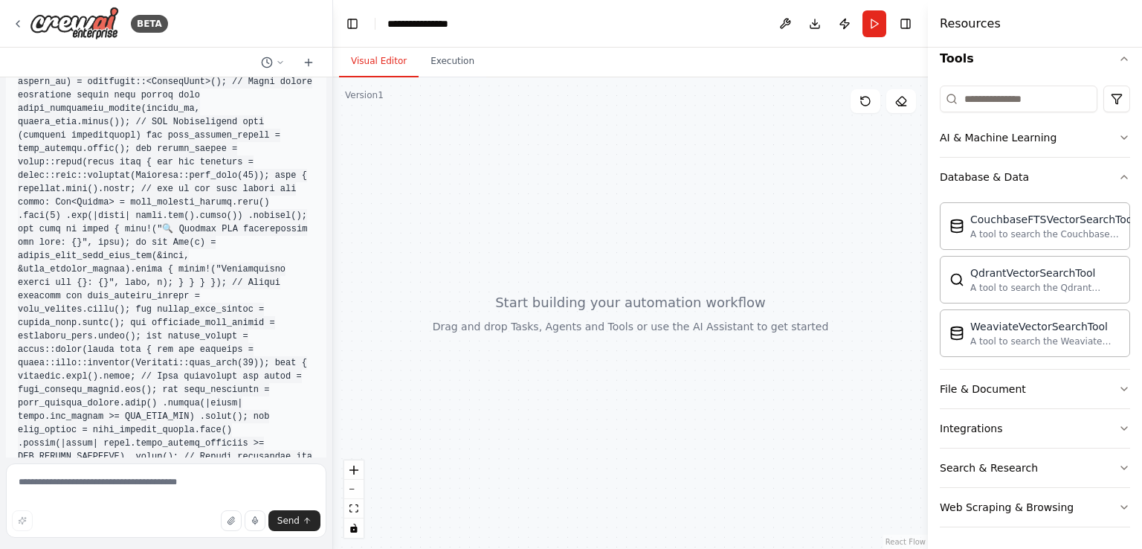
click at [977, 387] on div "File & Document" at bounding box center [983, 388] width 86 height 15
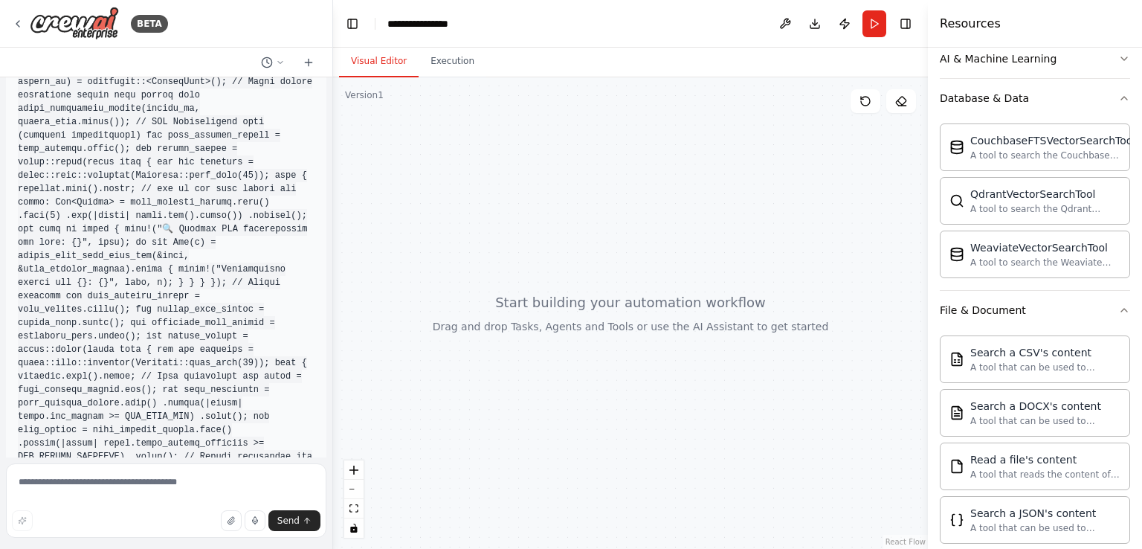
scroll to position [299, 0]
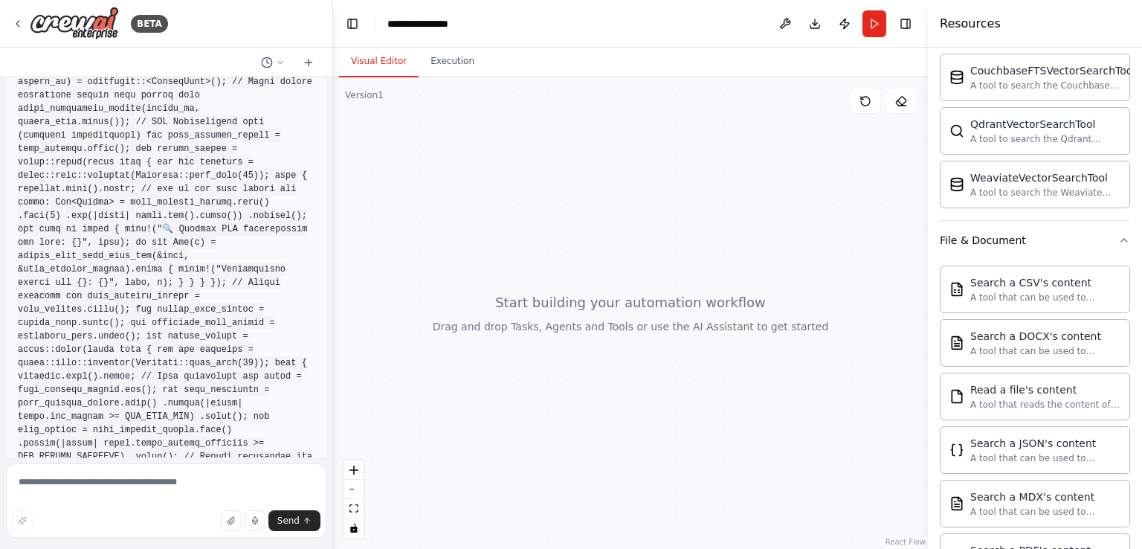
click at [992, 239] on div "File & Document" at bounding box center [983, 240] width 86 height 15
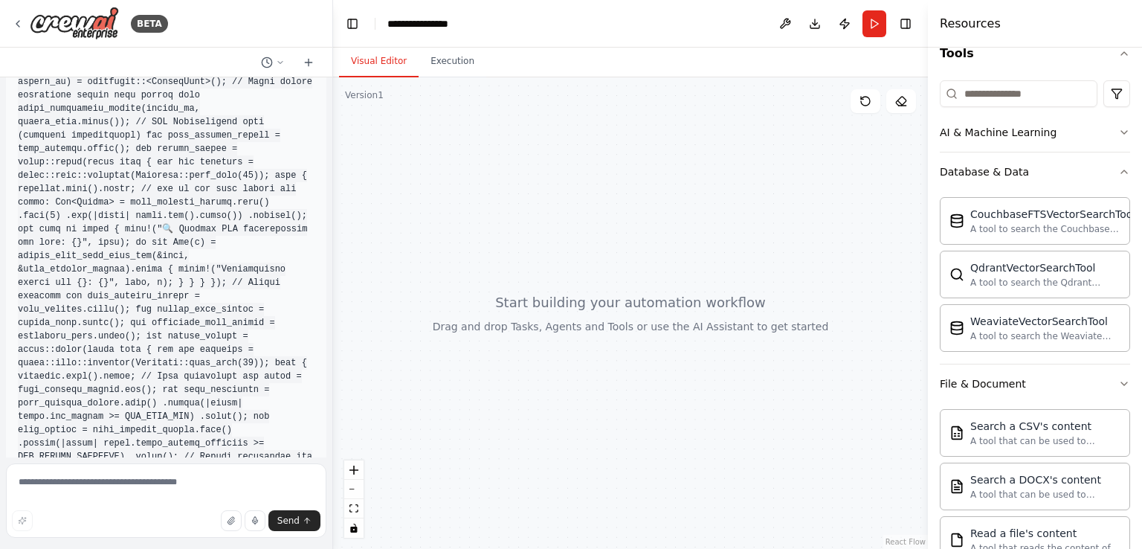
scroll to position [150, 0]
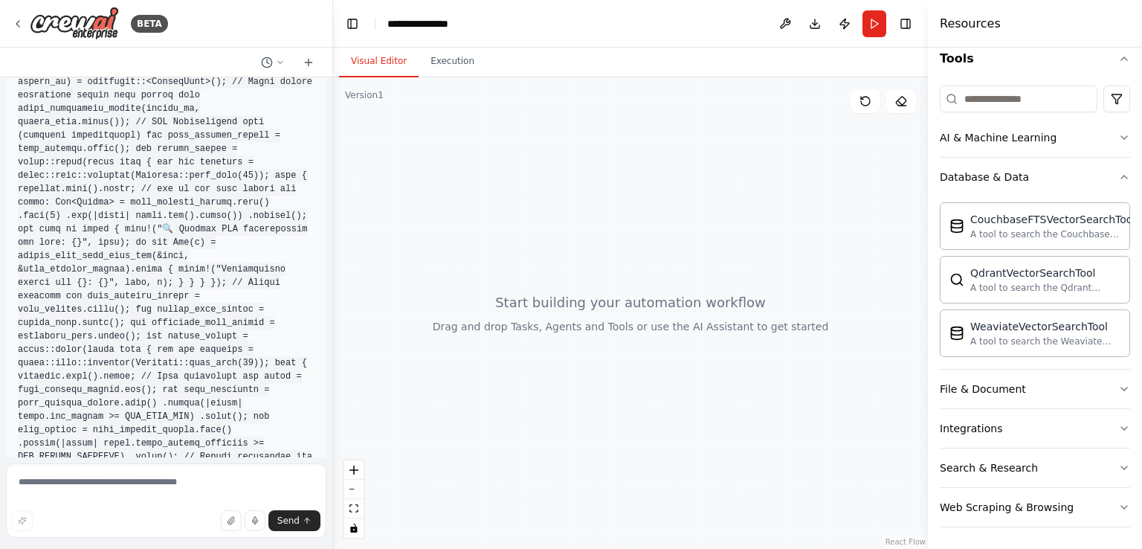
click at [30, 25] on img at bounding box center [74, 23] width 89 height 33
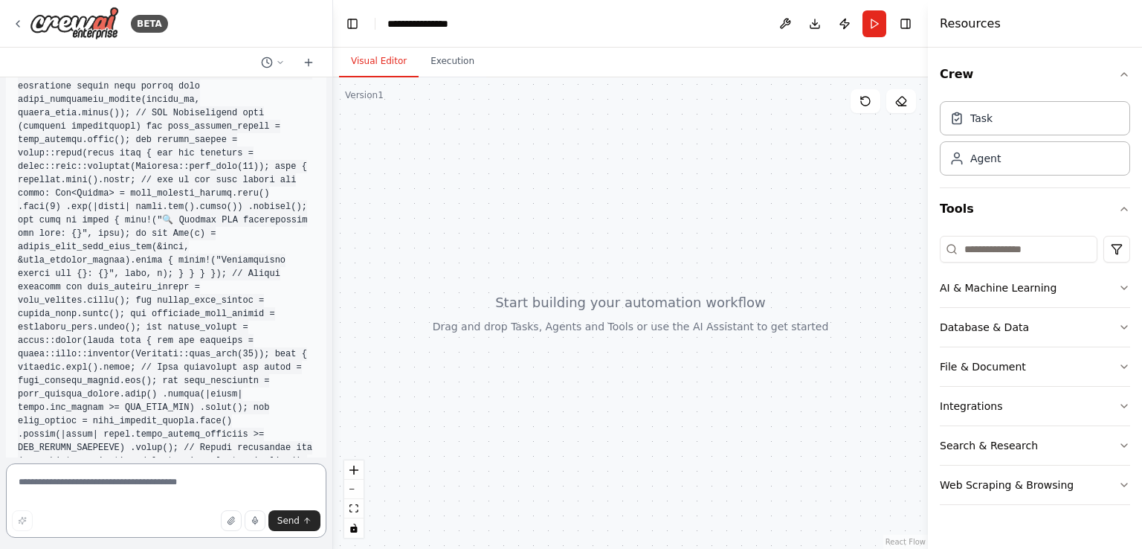
scroll to position [10382, 0]
